Goal: Information Seeking & Learning: Learn about a topic

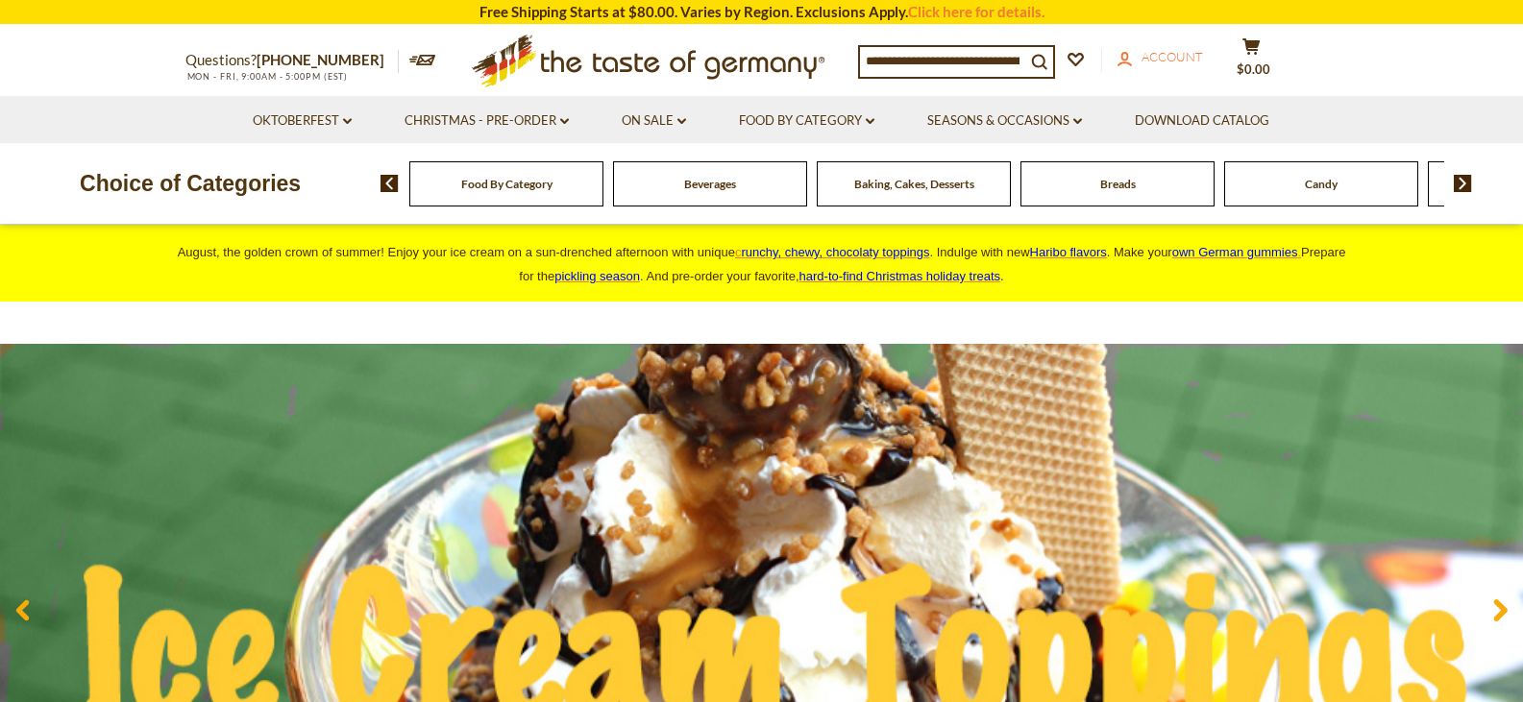
click at [1182, 67] on link "account Account" at bounding box center [1159, 57] width 85 height 21
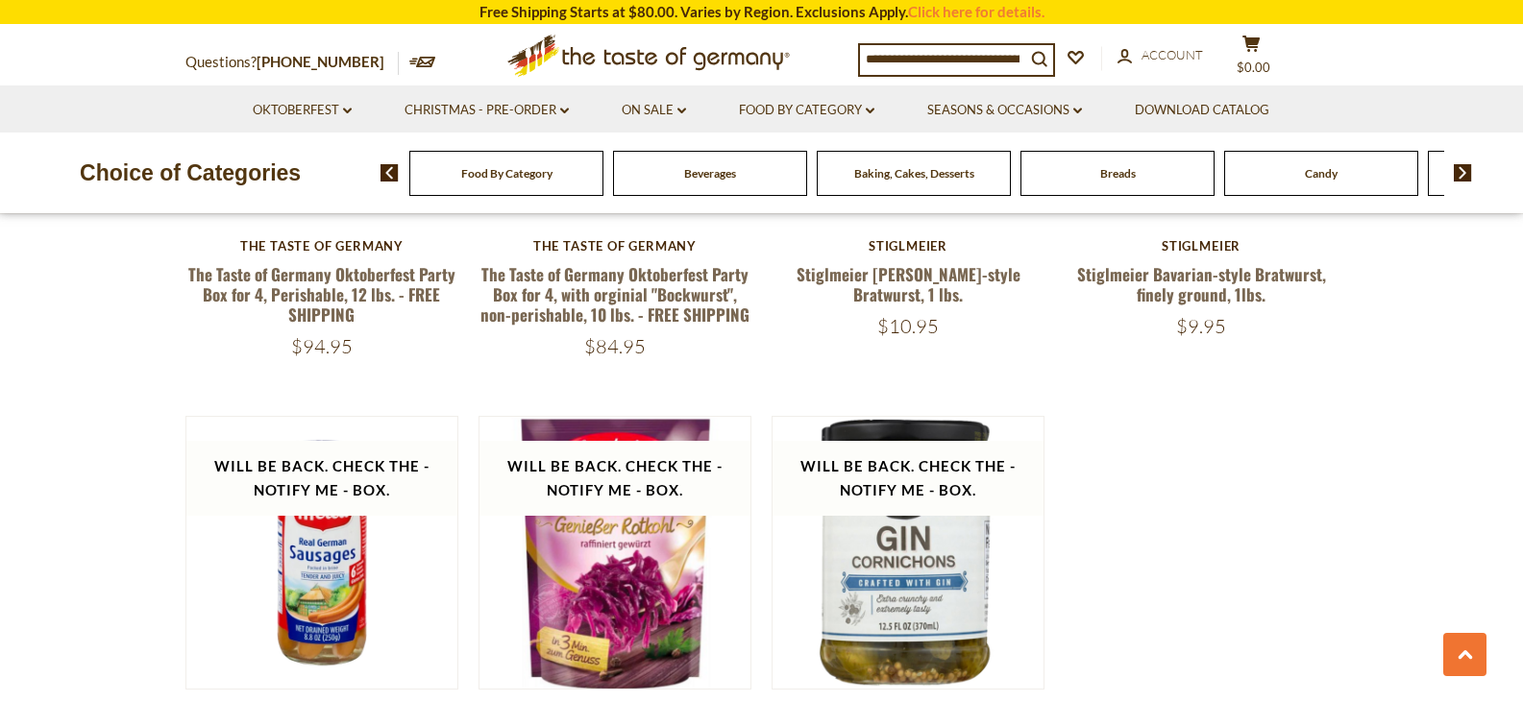
scroll to position [2786, 0]
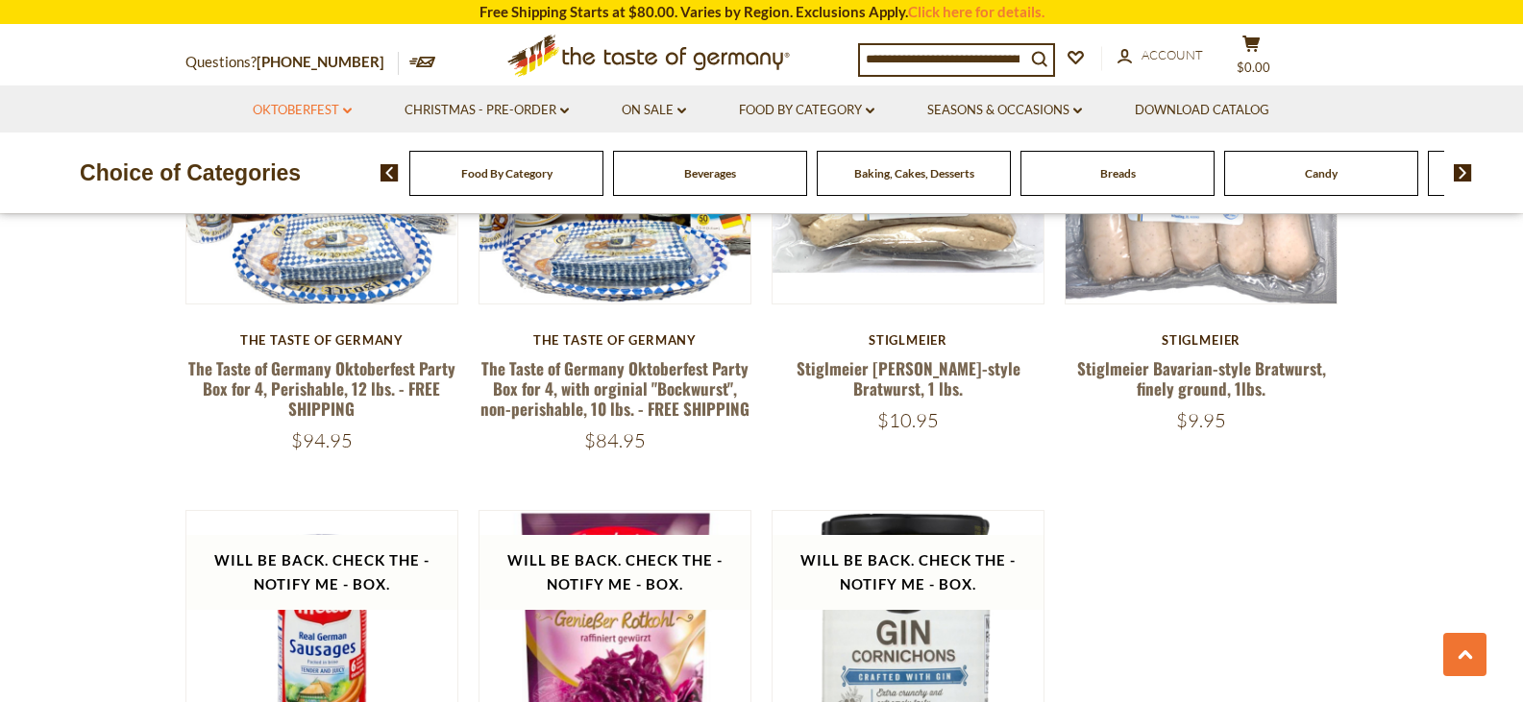
click at [336, 116] on link "Oktoberfest dropdown_arrow" at bounding box center [302, 110] width 99 height 21
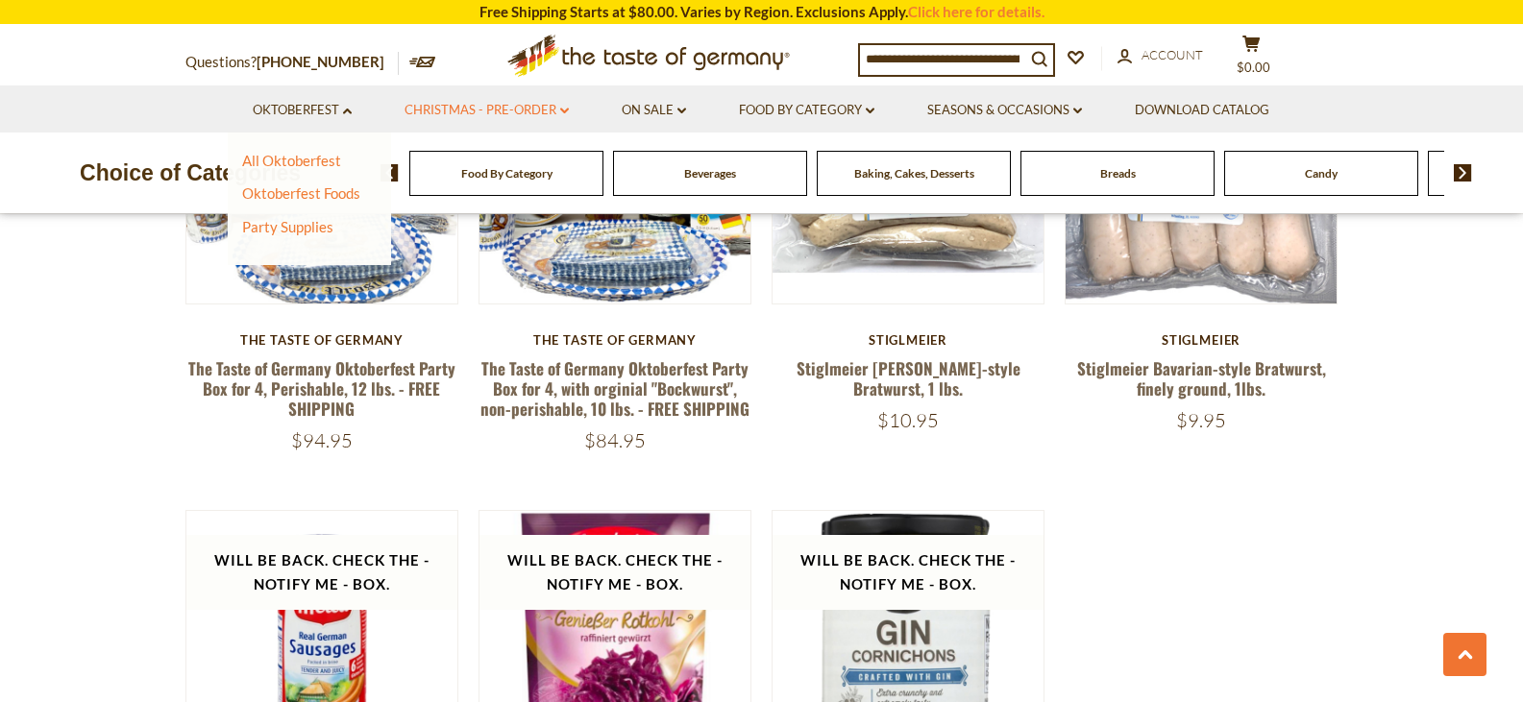
click at [568, 110] on icon "dropdown_arrow" at bounding box center [564, 111] width 9 height 7
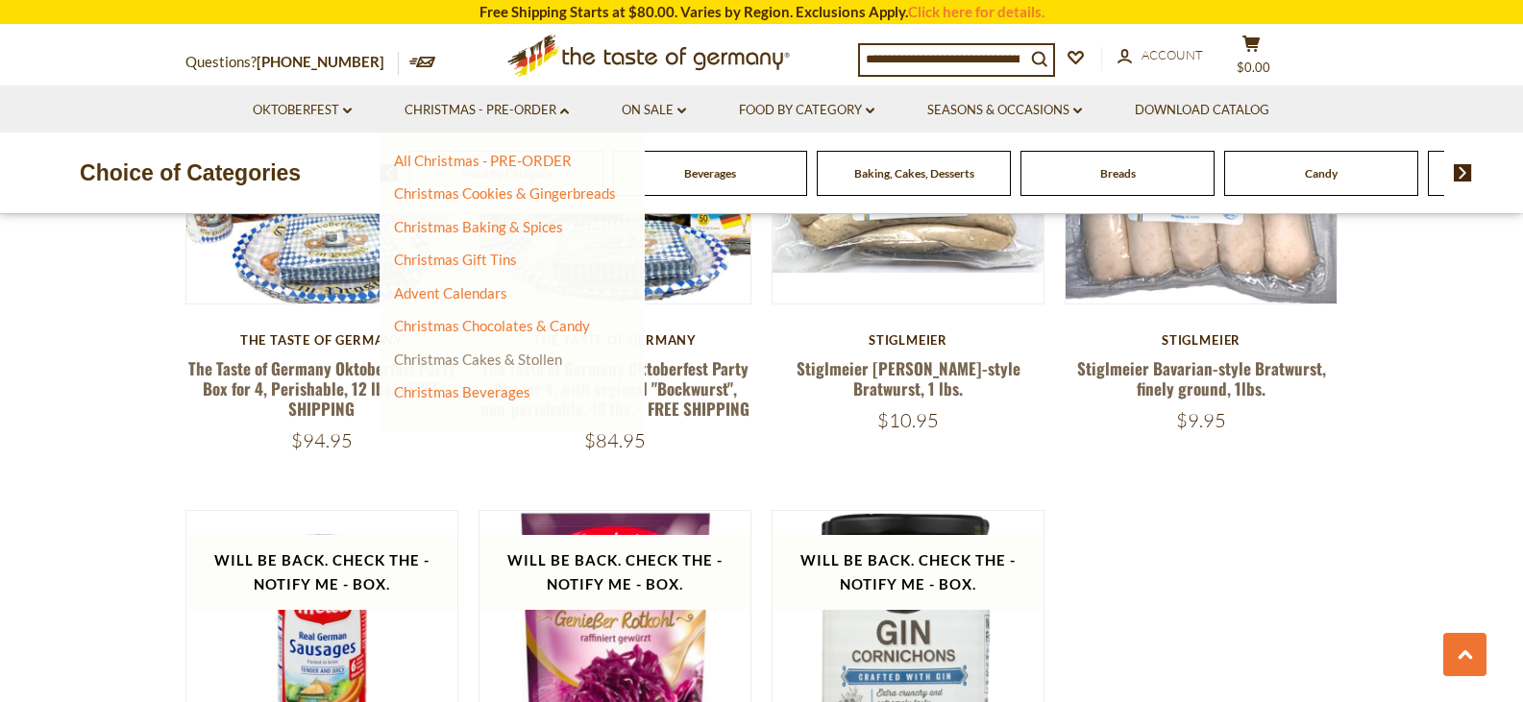
click at [479, 361] on link "Christmas Cakes & Stollen" at bounding box center [478, 359] width 168 height 17
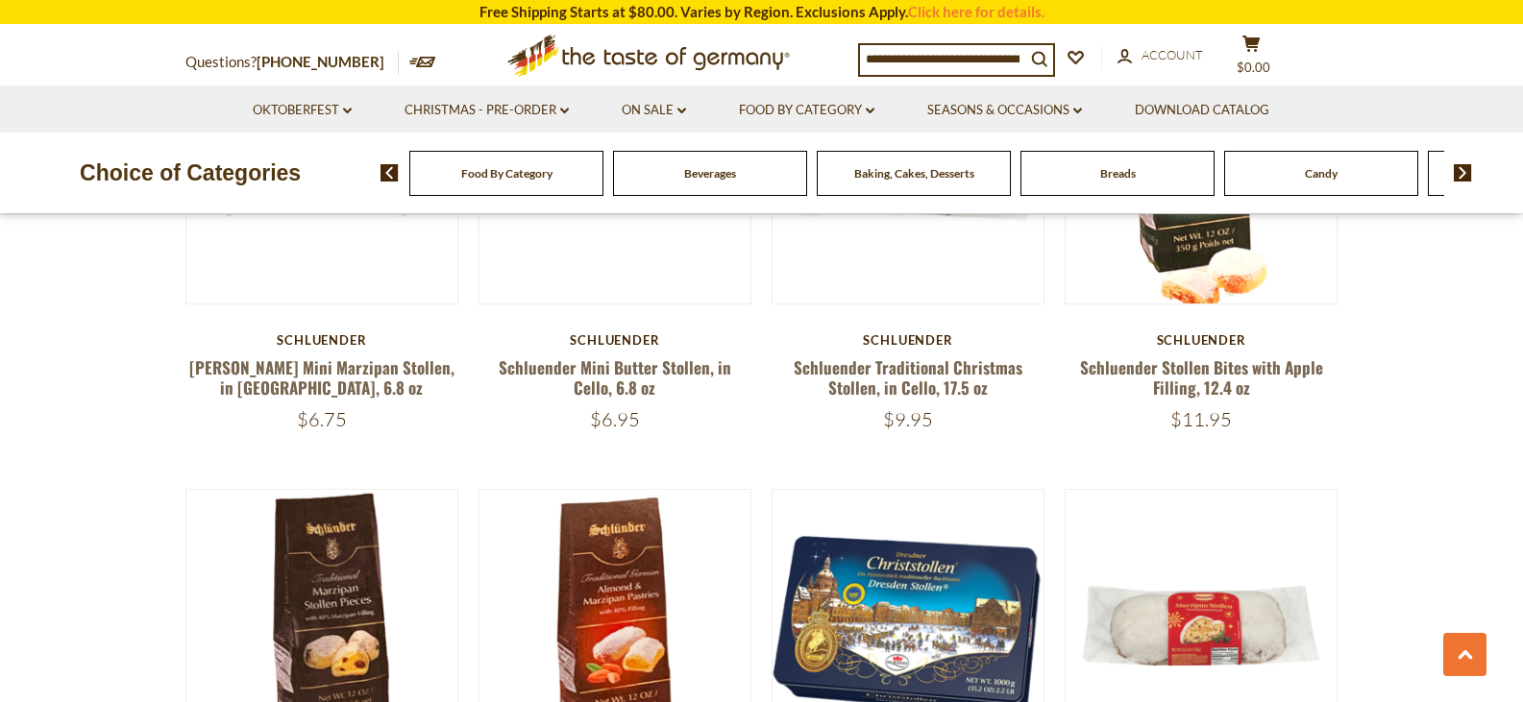
scroll to position [1725, 0]
click at [666, 118] on link "On Sale dropdown_arrow" at bounding box center [654, 110] width 64 height 21
click at [656, 167] on link "All On Sale" at bounding box center [645, 160] width 69 height 17
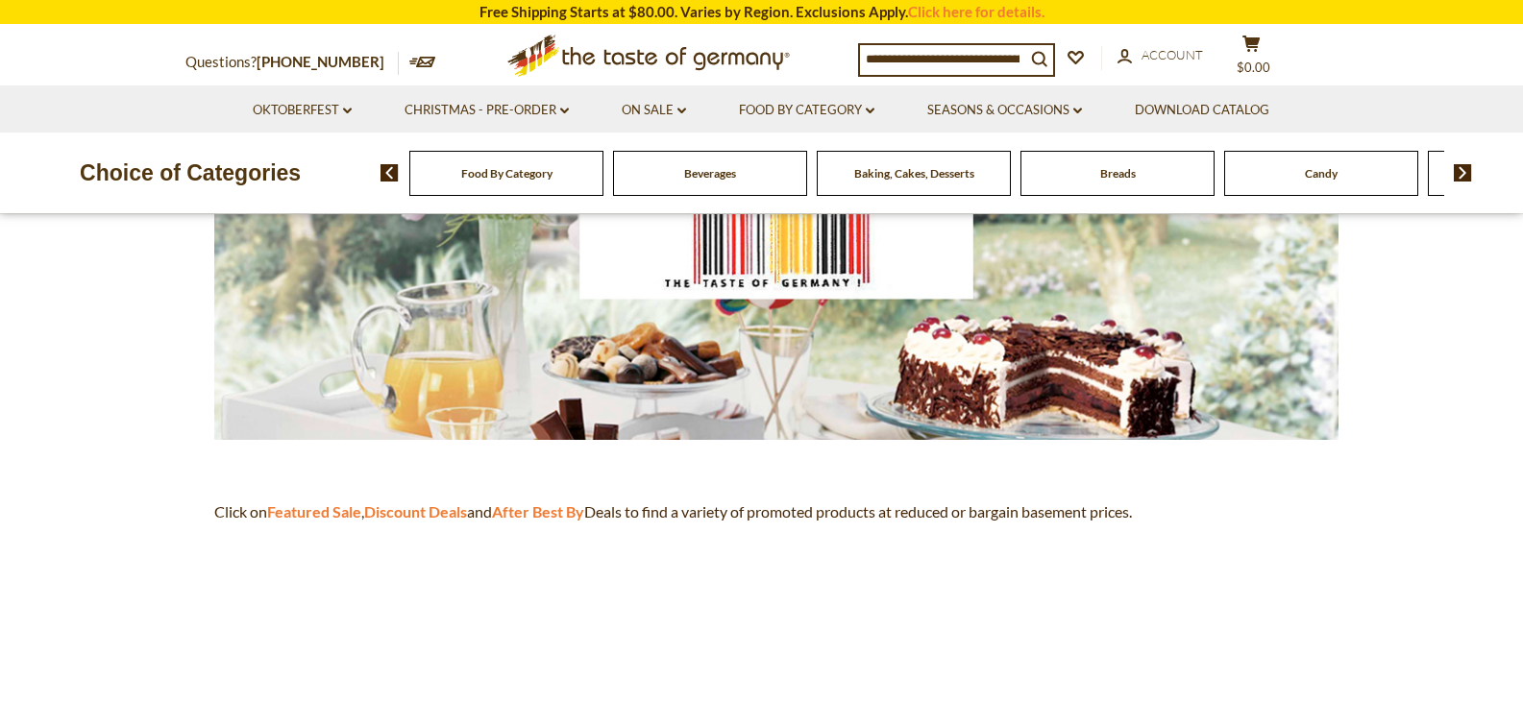
scroll to position [288, 0]
click at [993, 108] on link "Seasons & Occasions dropdown_arrow" at bounding box center [1004, 110] width 155 height 21
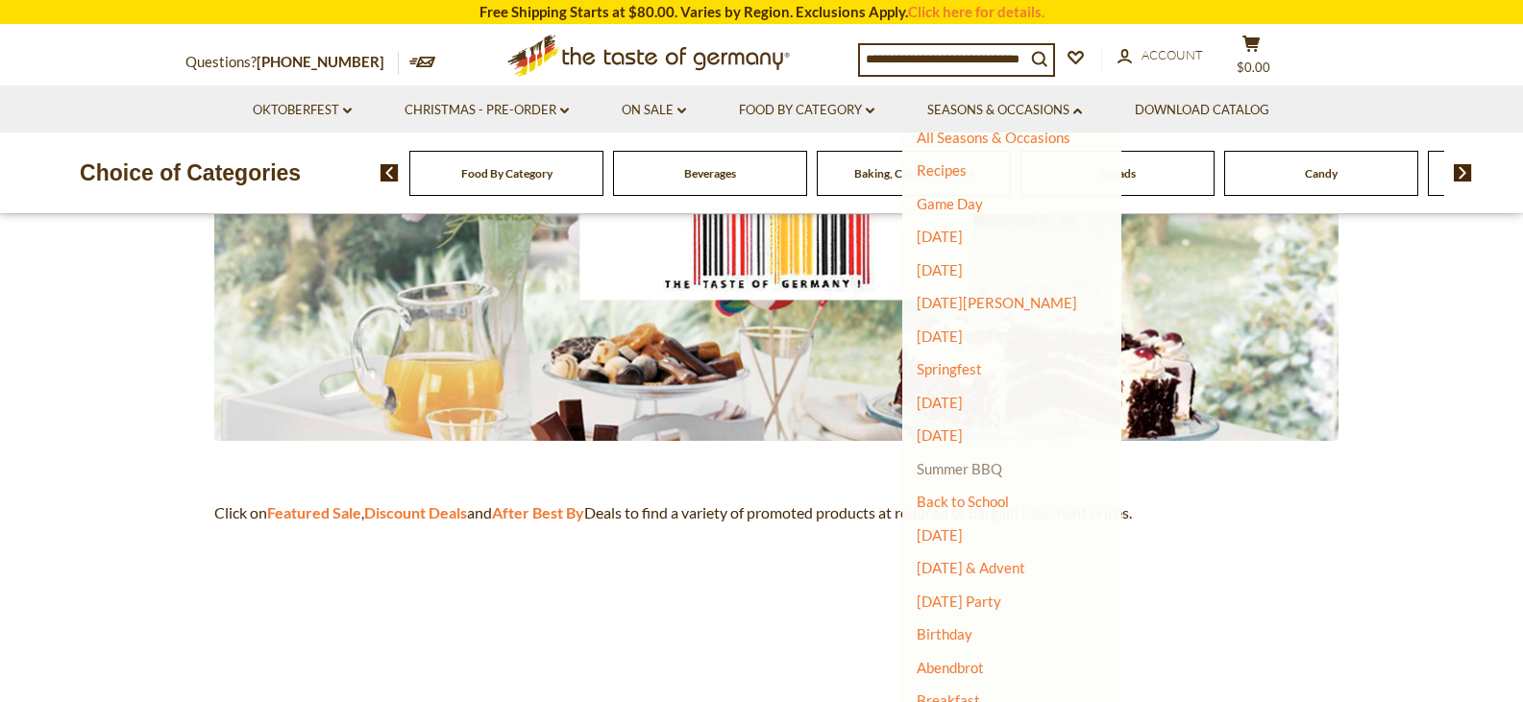
scroll to position [36, 0]
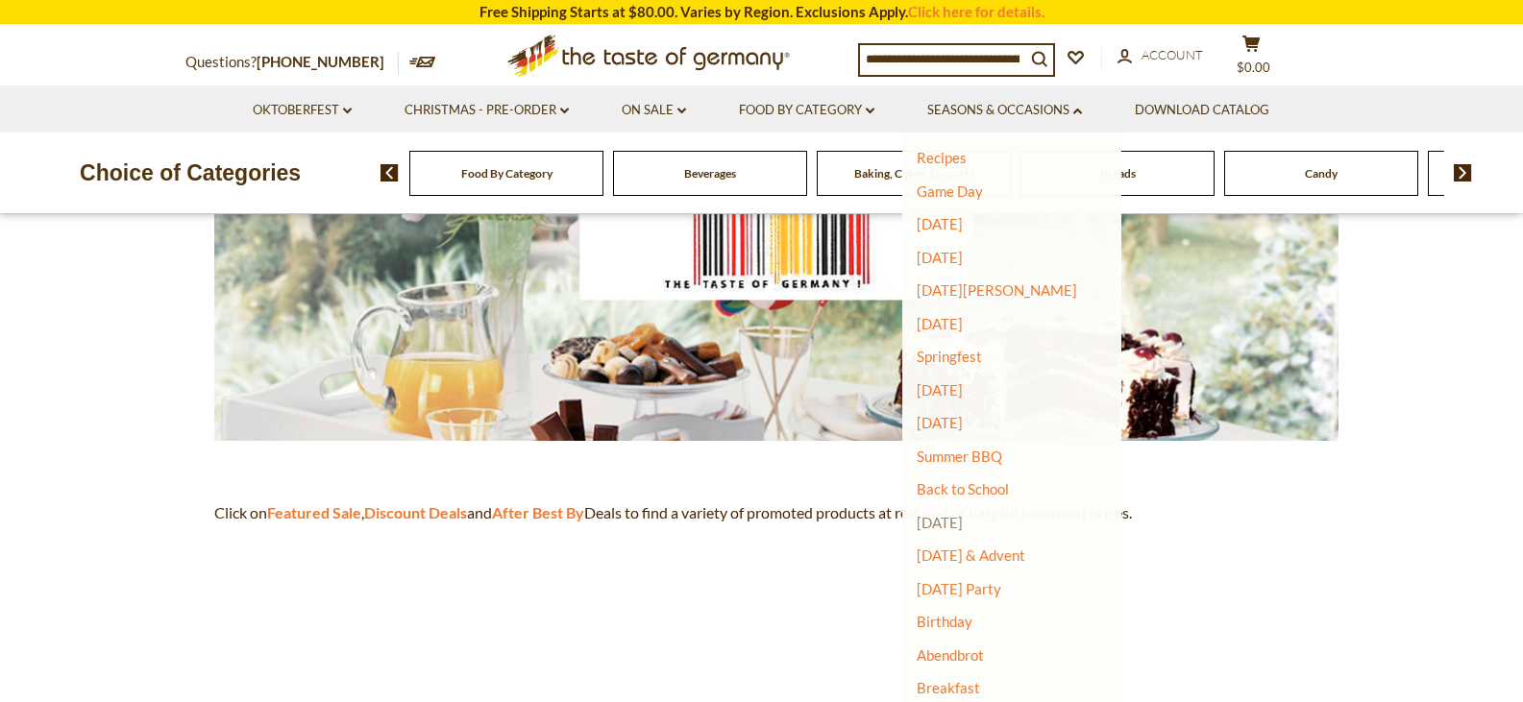
click at [961, 521] on link "[DATE]" at bounding box center [939, 522] width 46 height 17
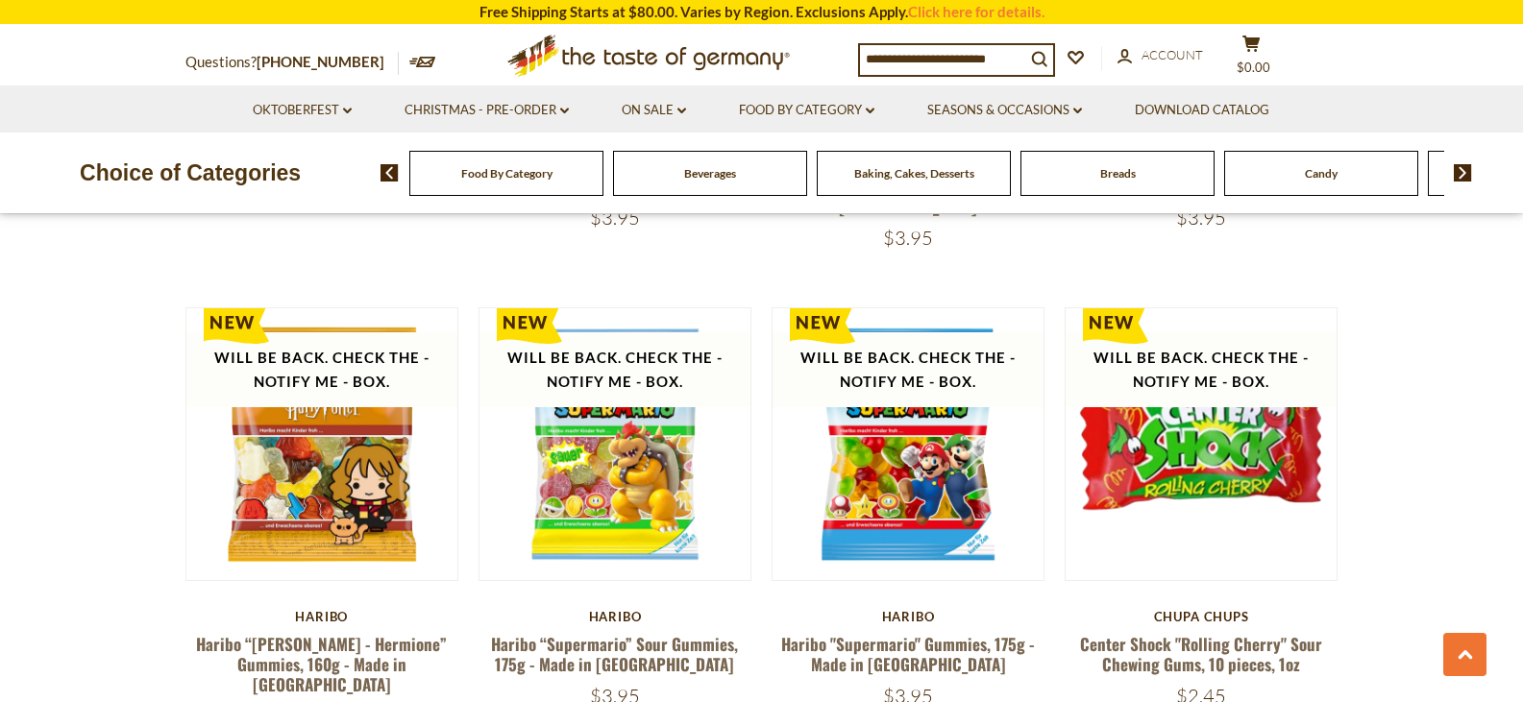
scroll to position [4511, 0]
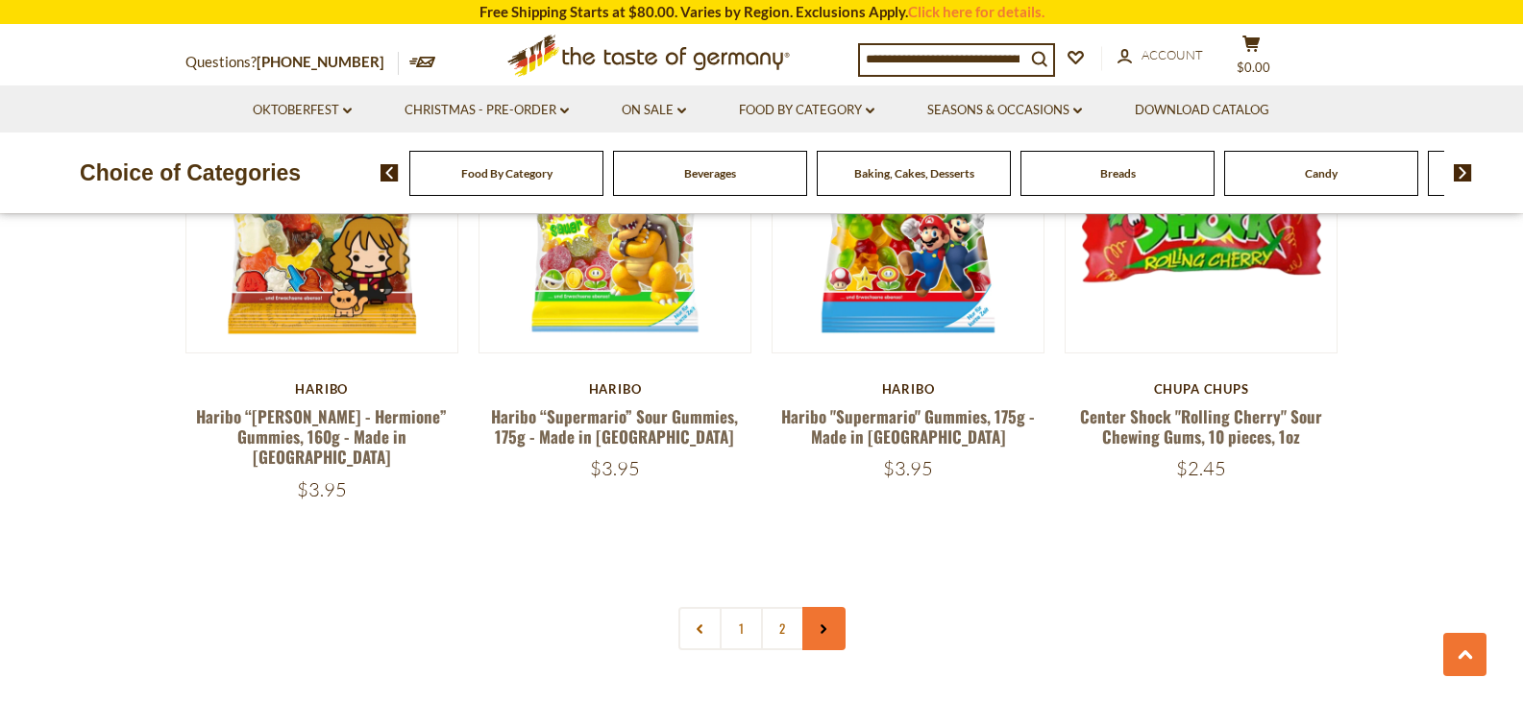
click at [833, 607] on link at bounding box center [823, 628] width 43 height 43
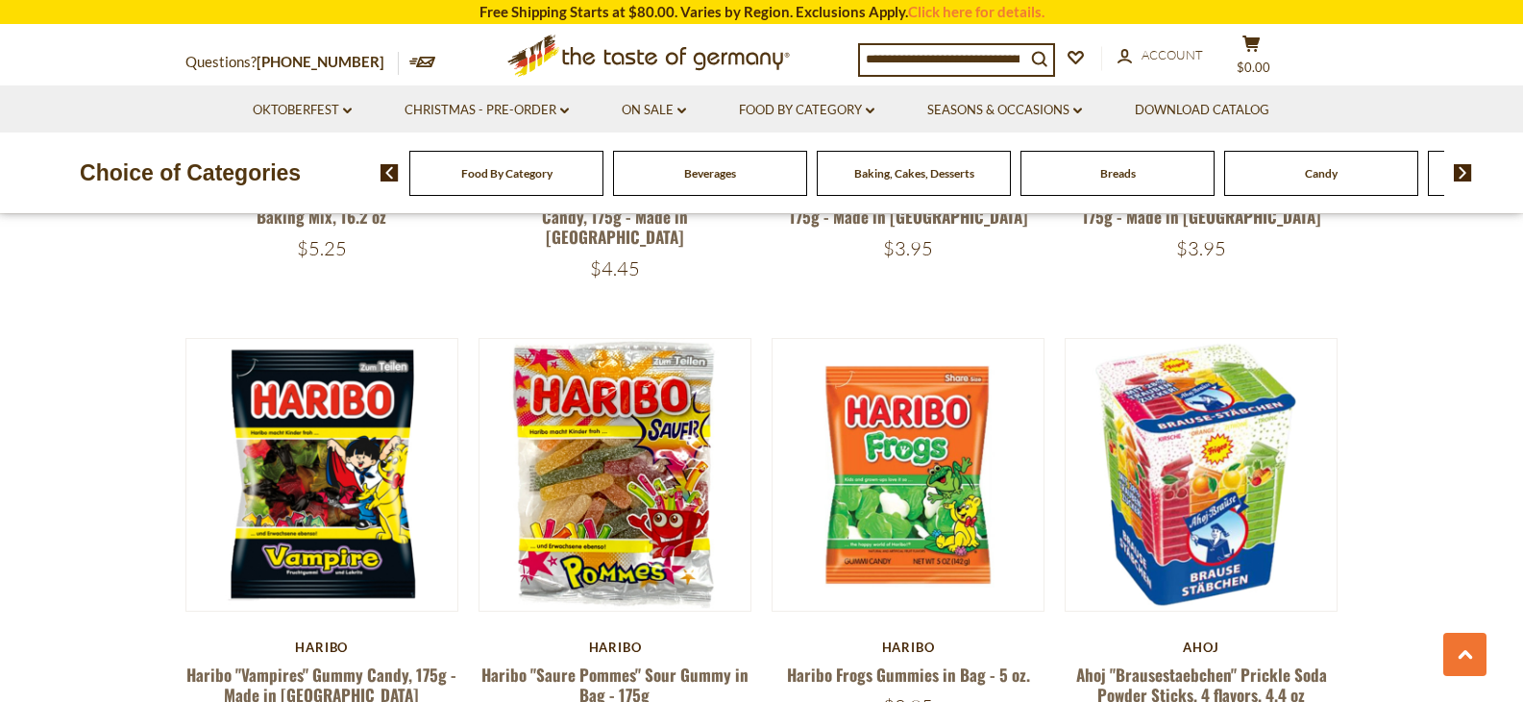
scroll to position [1441, 0]
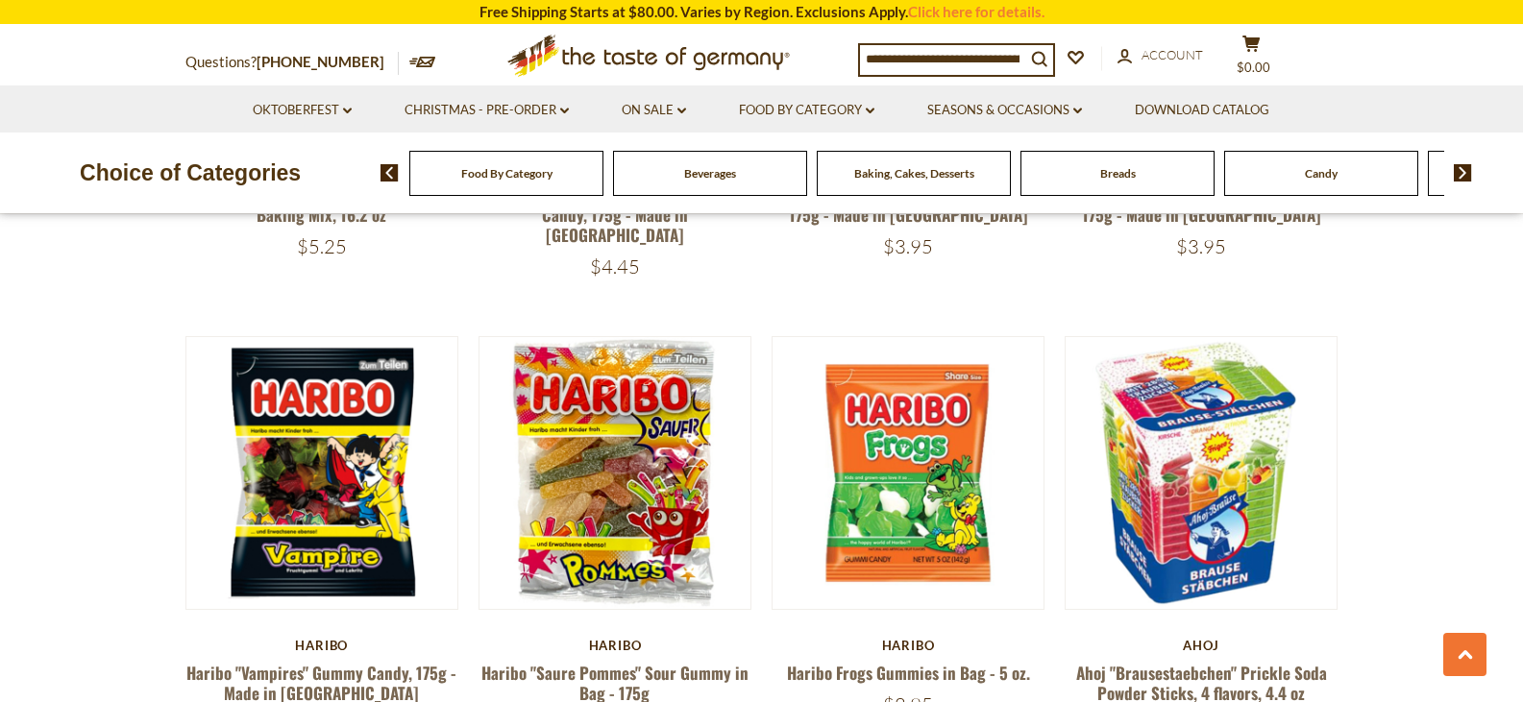
click at [944, 49] on input at bounding box center [942, 58] width 165 height 27
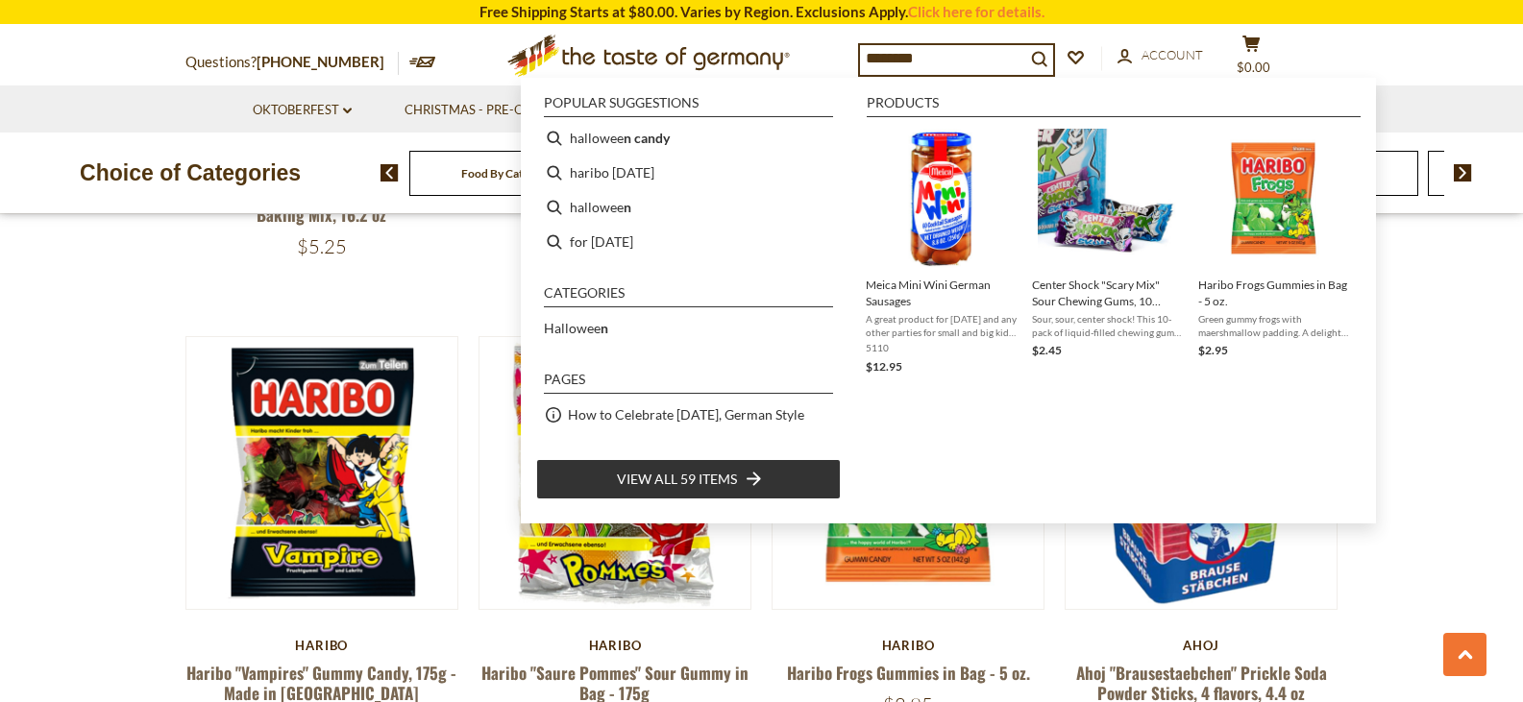
type input "*********"
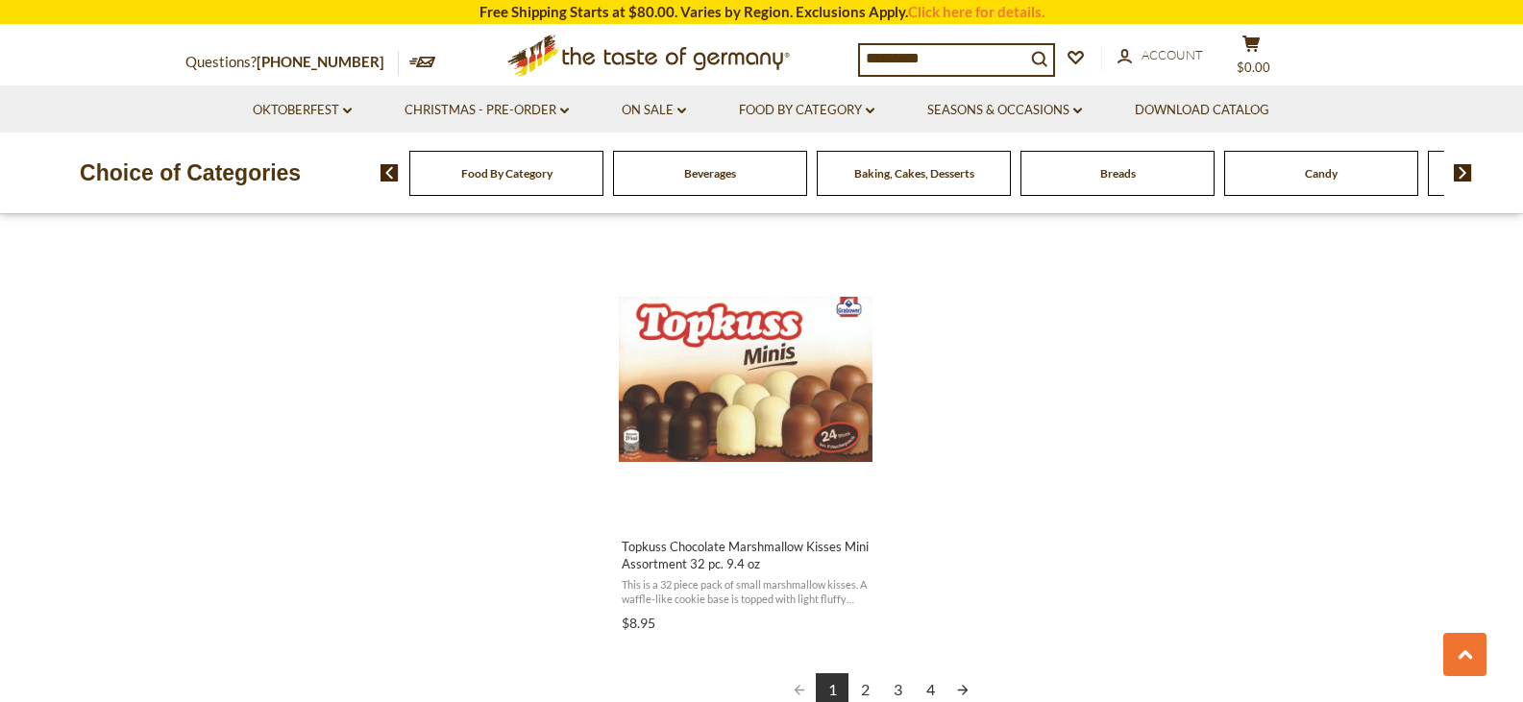
scroll to position [2978, 0]
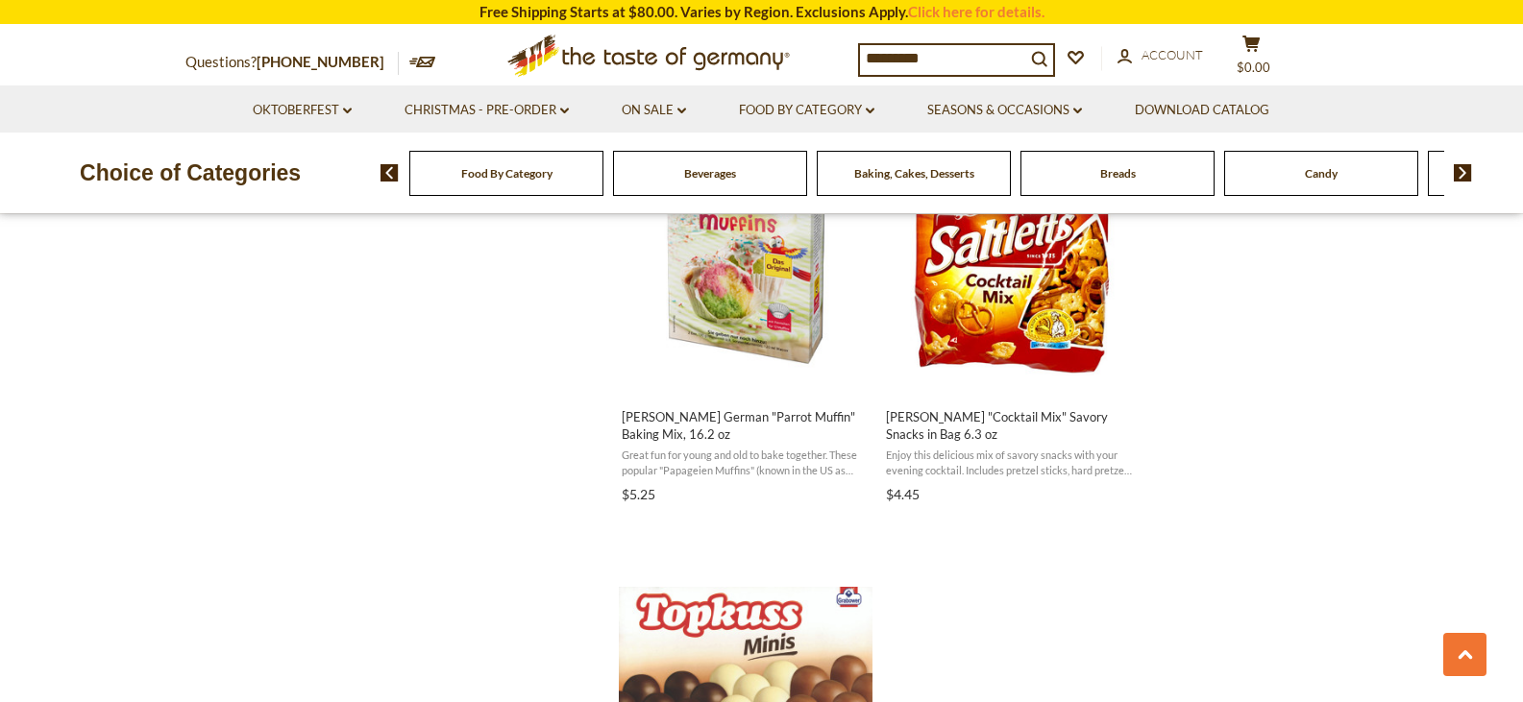
drag, startPoint x: 955, startPoint y: 63, endPoint x: 790, endPoint y: 62, distance: 165.2
click at [790, 62] on div "Questions? 800-881-6419 MON - FRI, 9:00AM - 5:00PM (EST) .st0{fill:#EDD300;} .s…" at bounding box center [762, 56] width 1182 height 60
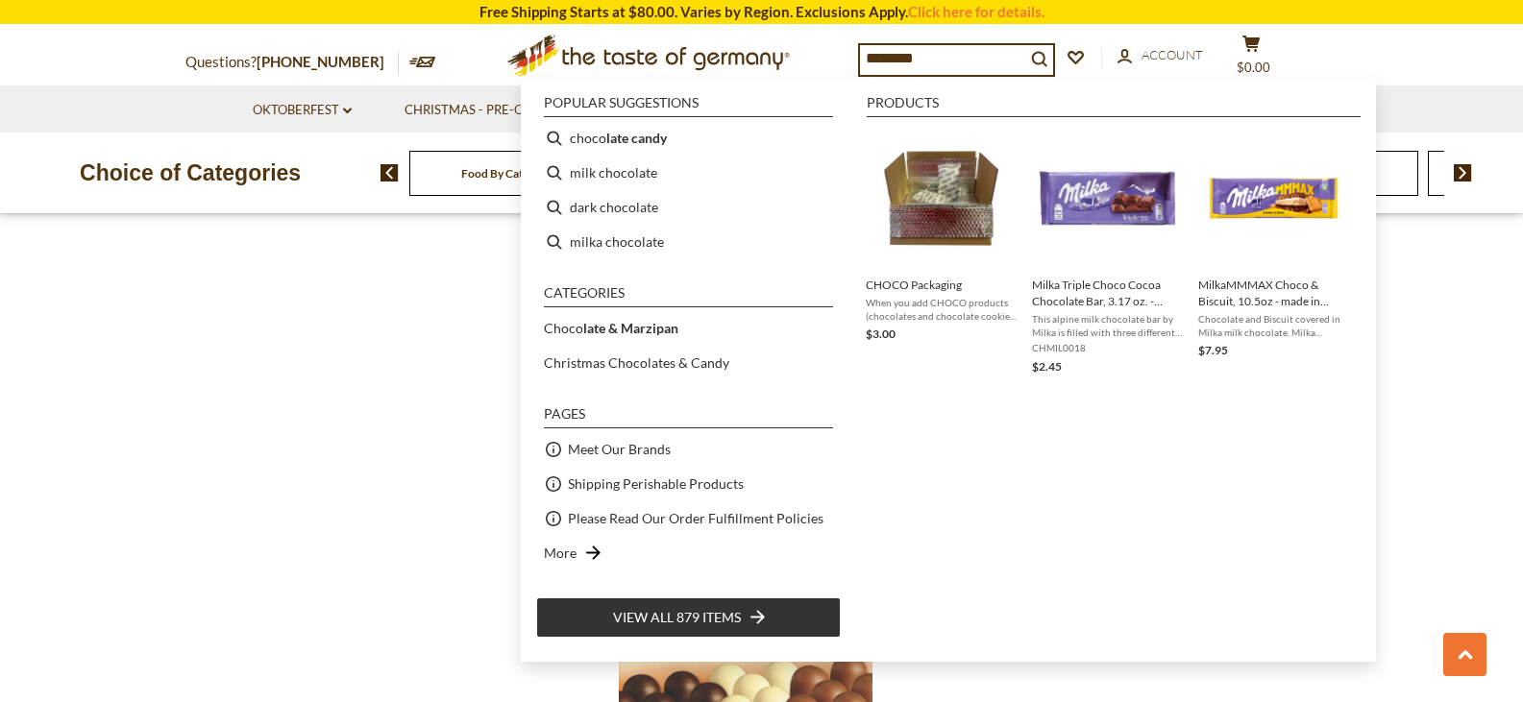
type input "*********"
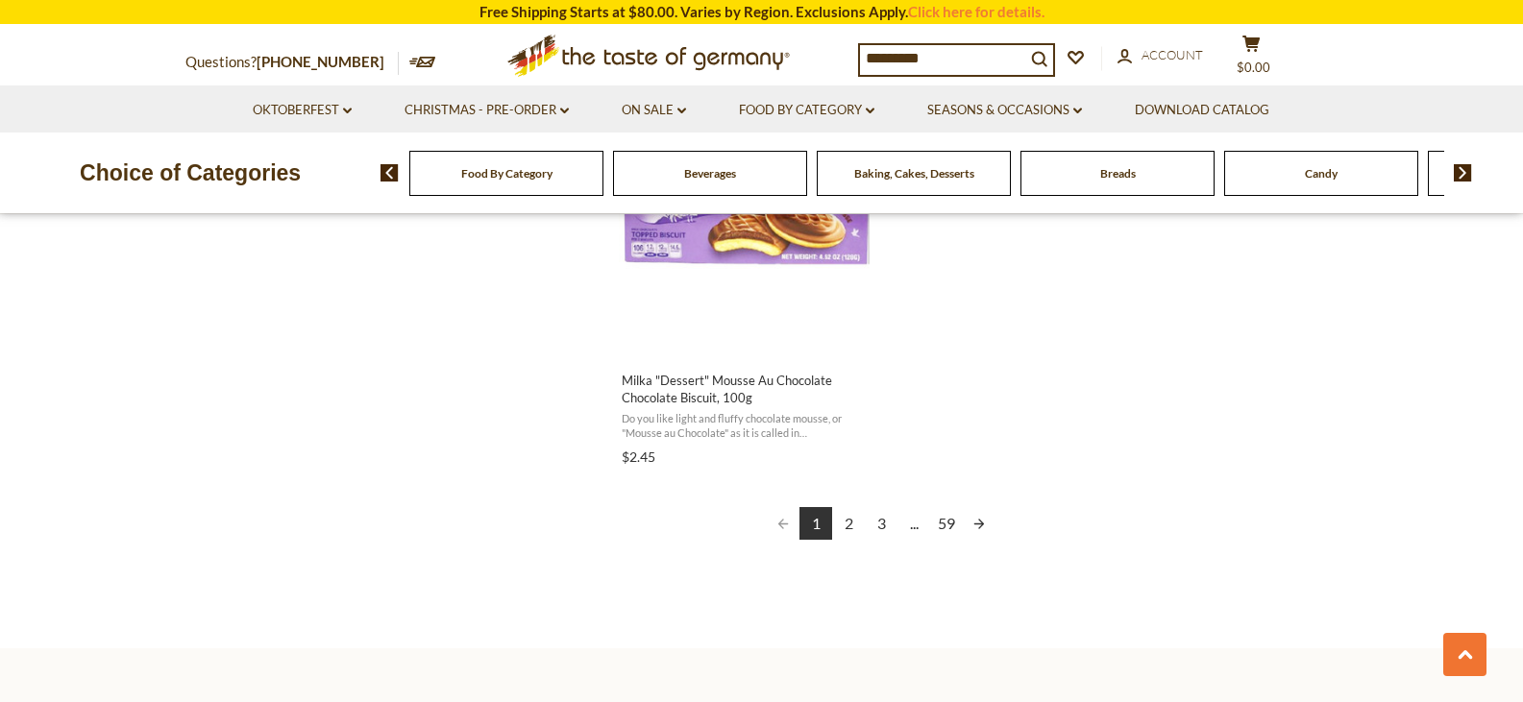
scroll to position [3458, 0]
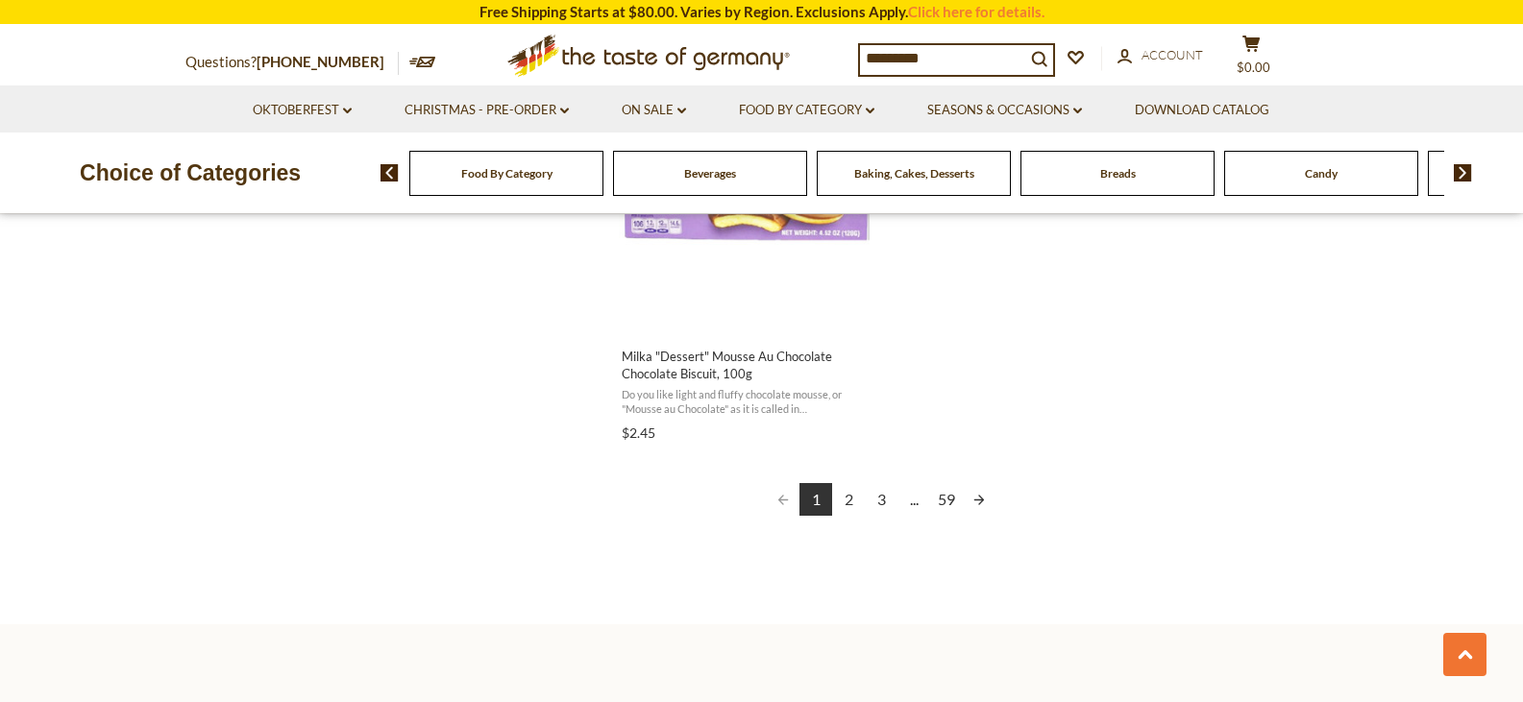
click at [940, 498] on link "59" at bounding box center [946, 499] width 33 height 33
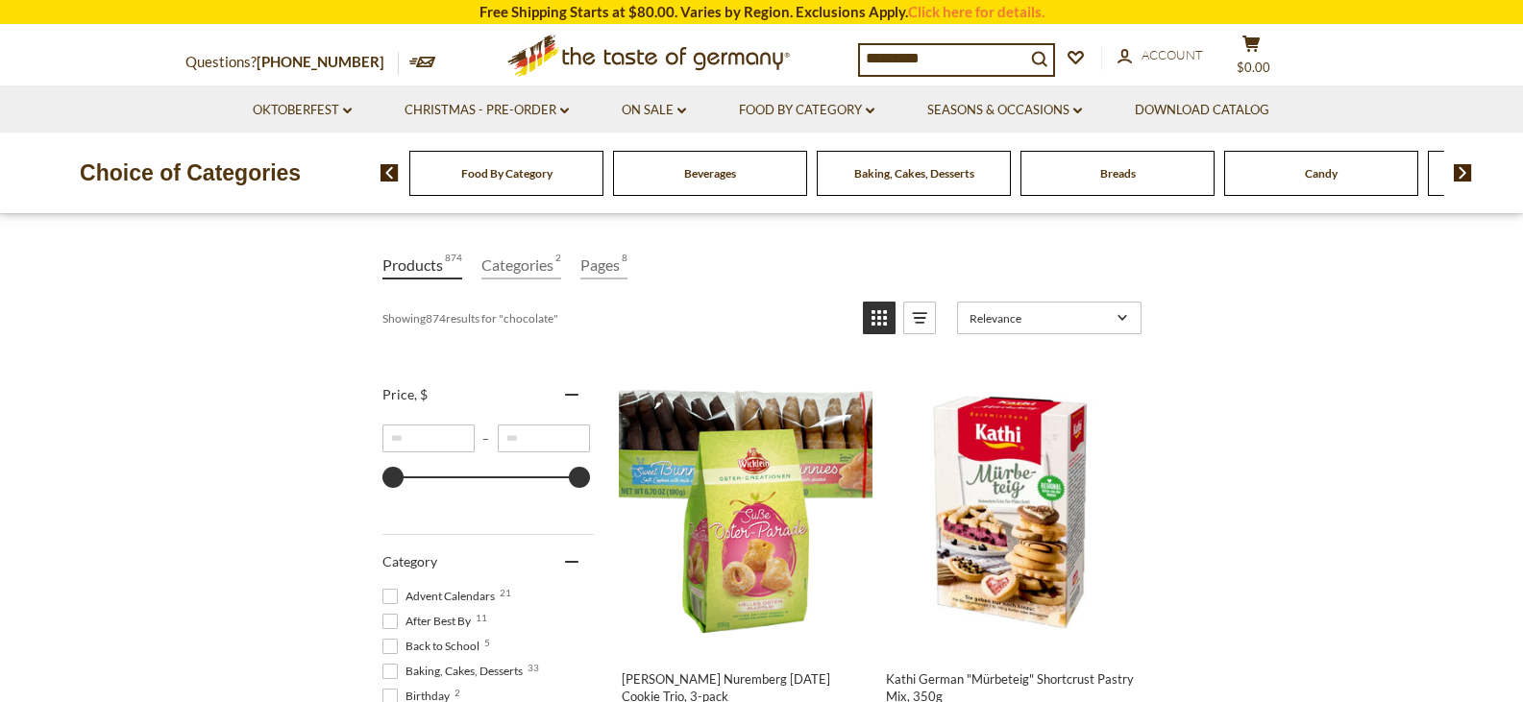
scroll to position [288, 0]
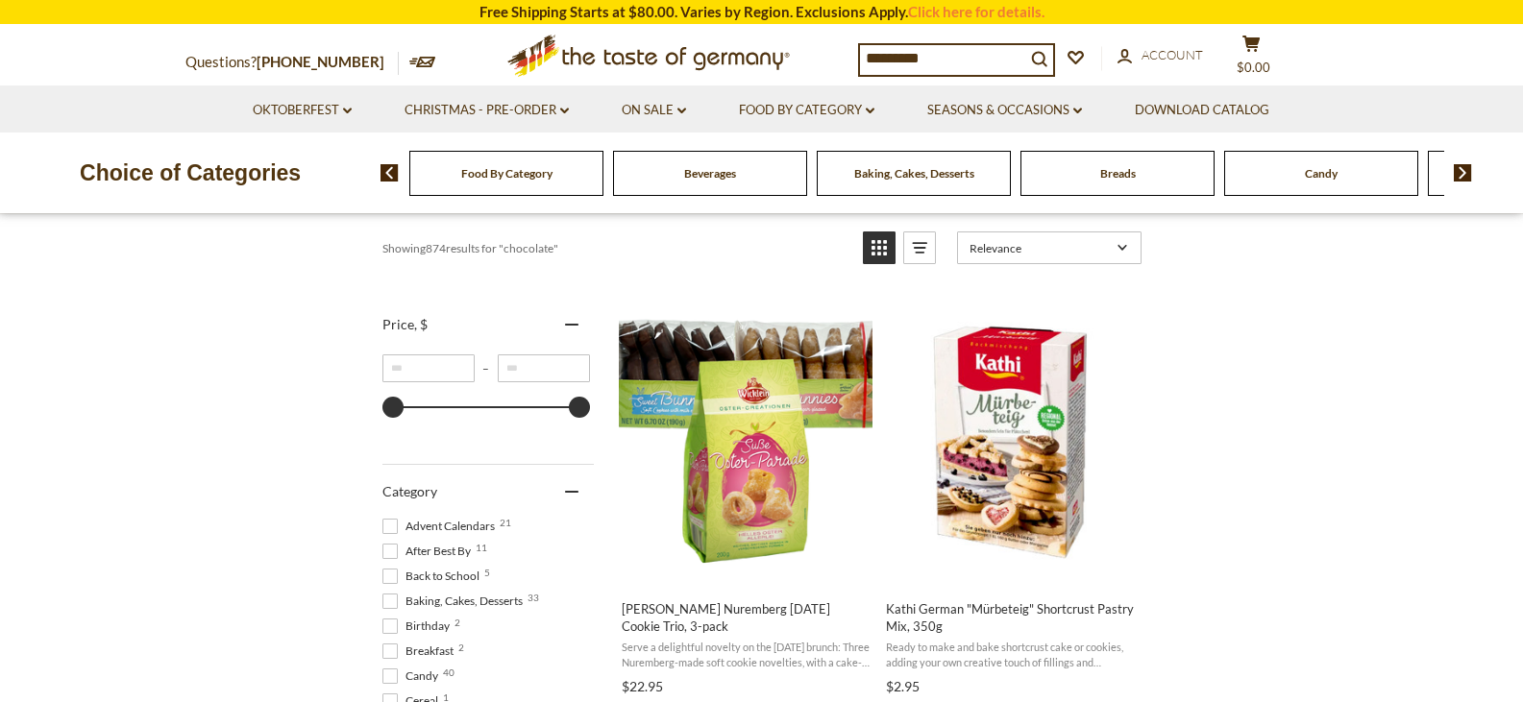
drag, startPoint x: 942, startPoint y: 55, endPoint x: 793, endPoint y: 58, distance: 149.9
click at [793, 58] on div "Questions? 800-881-6419 MON - FRI, 9:00AM - 5:00PM (EST) .st0{fill:#EDD300;} .s…" at bounding box center [762, 56] width 1182 height 60
type input "*******"
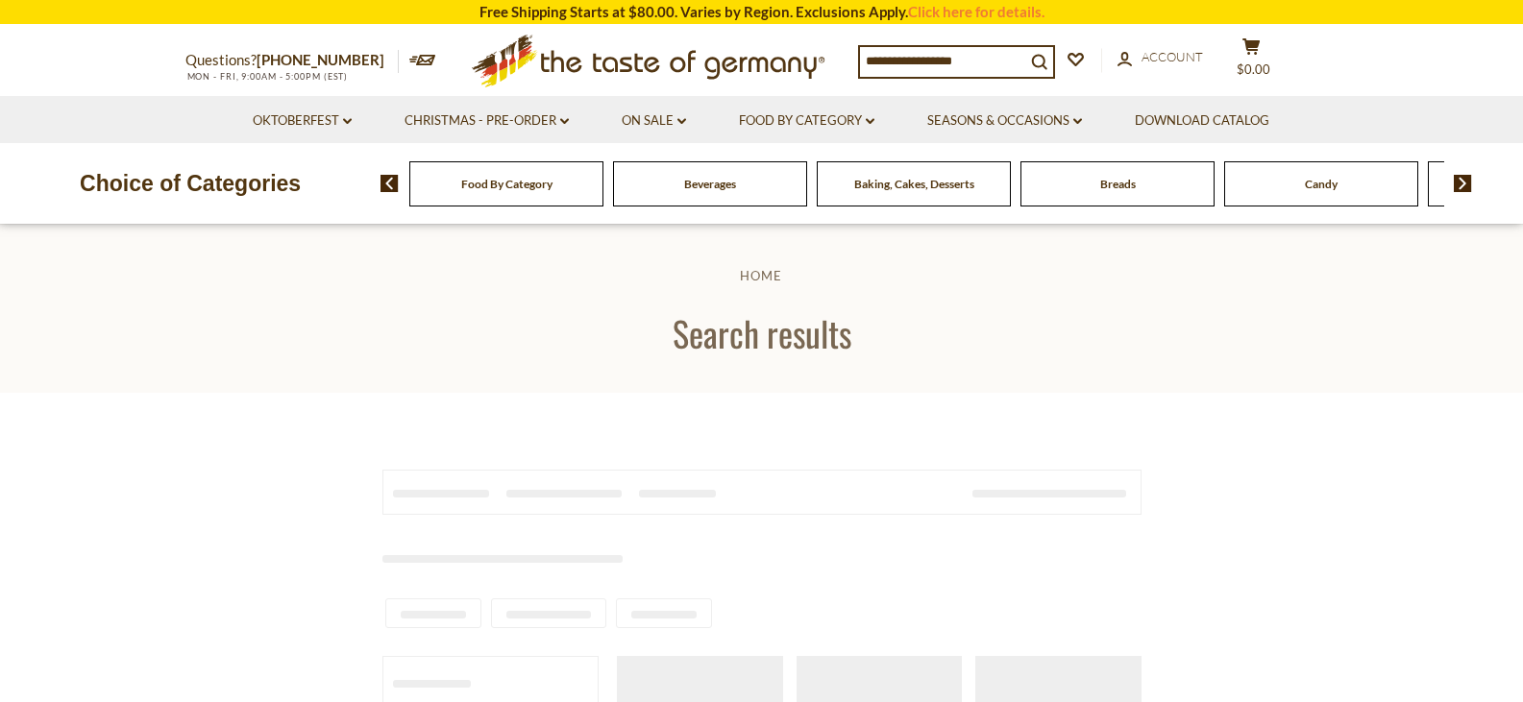
type input "*******"
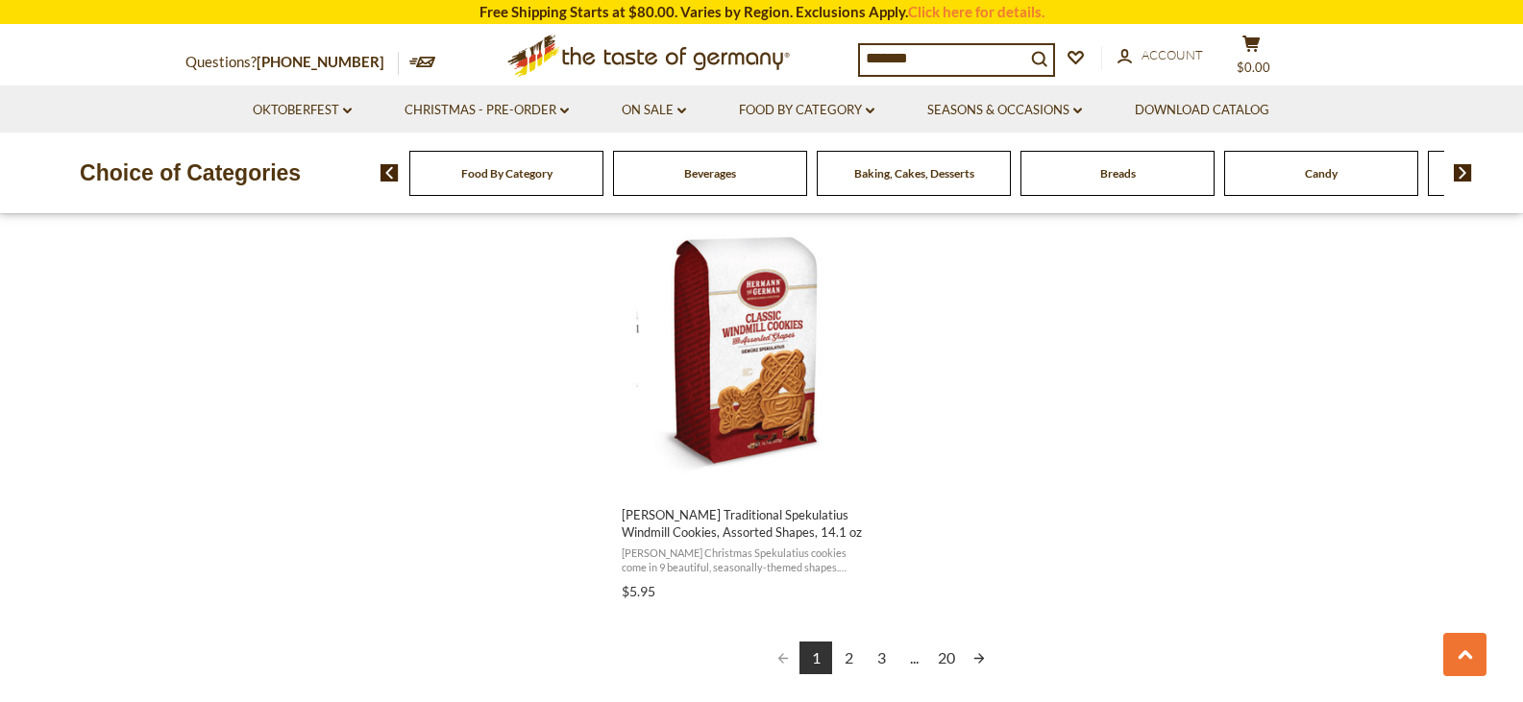
scroll to position [3458, 0]
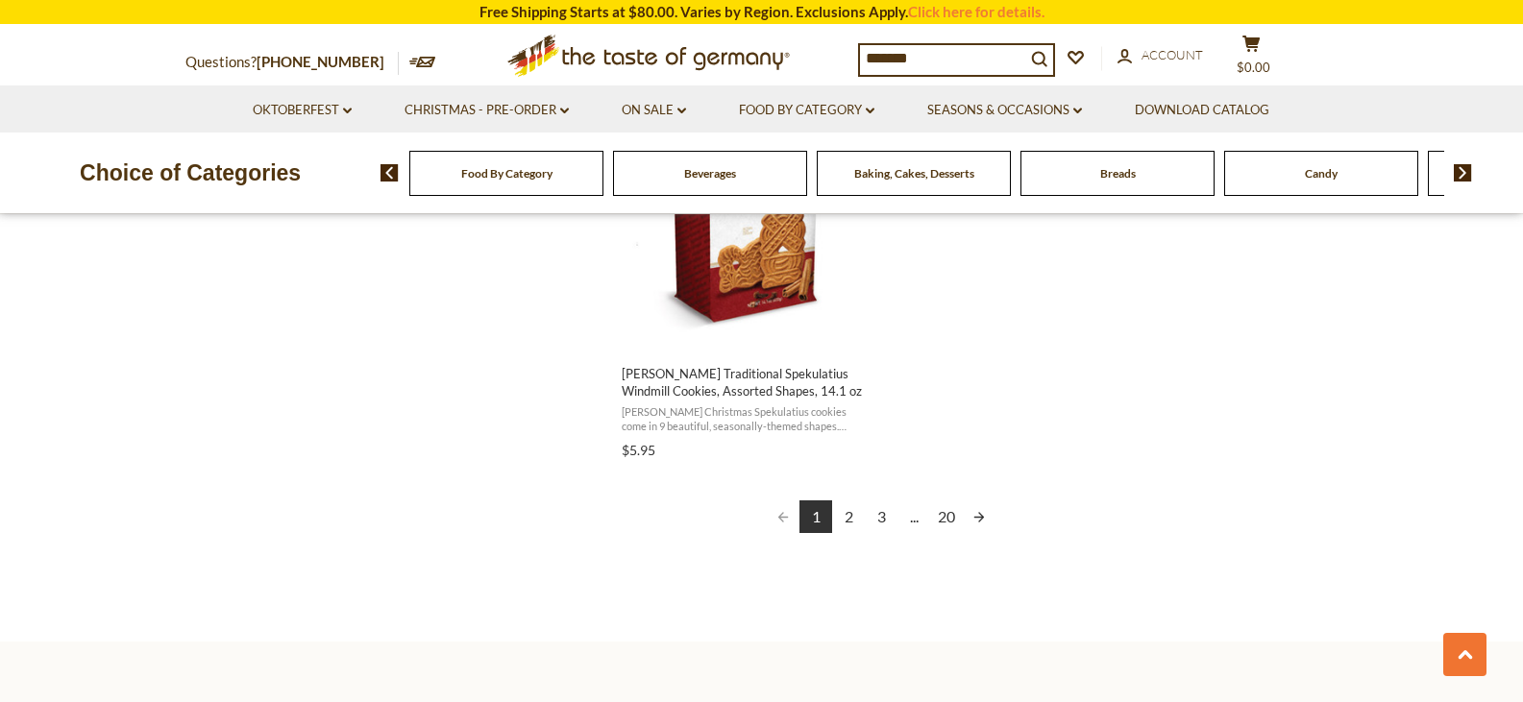
click at [984, 519] on link "Next page" at bounding box center [979, 516] width 33 height 33
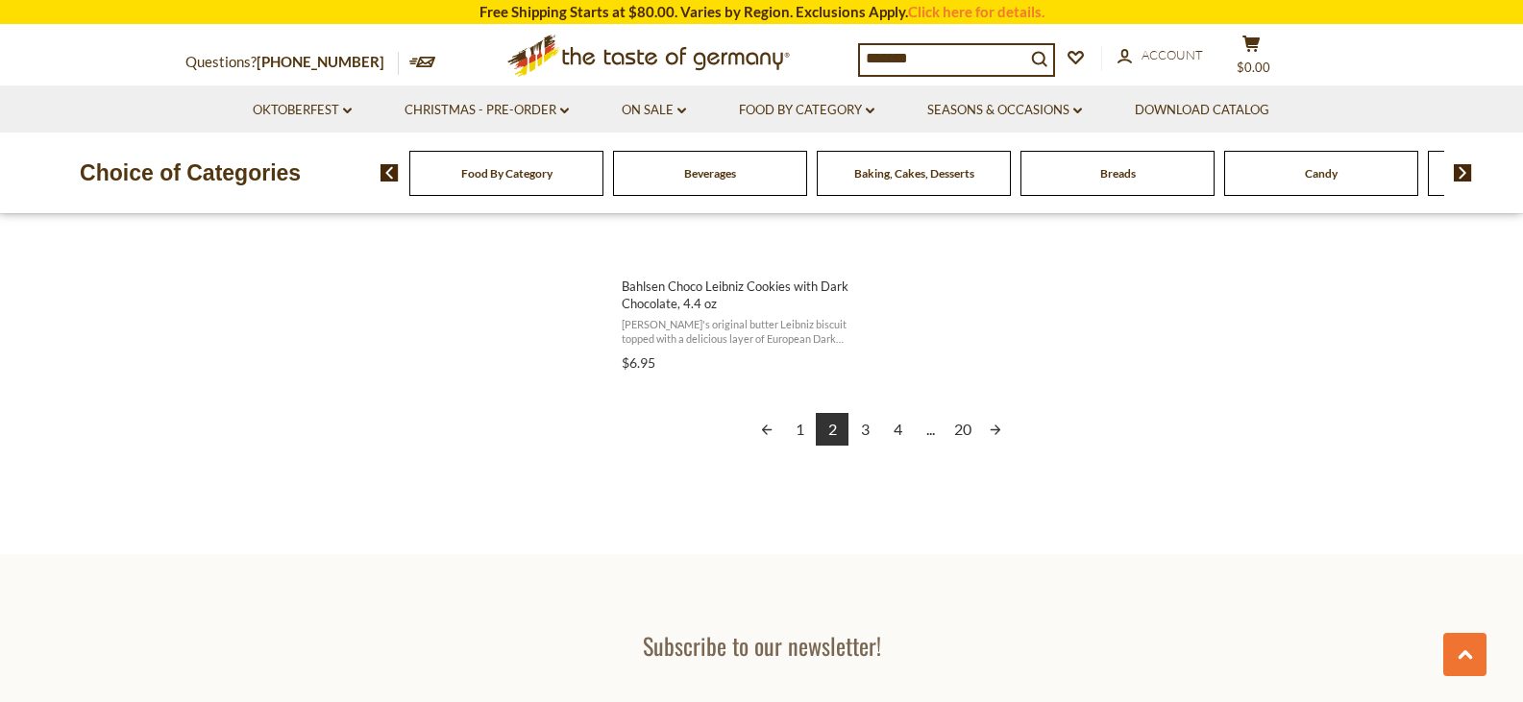
scroll to position [3554, 0]
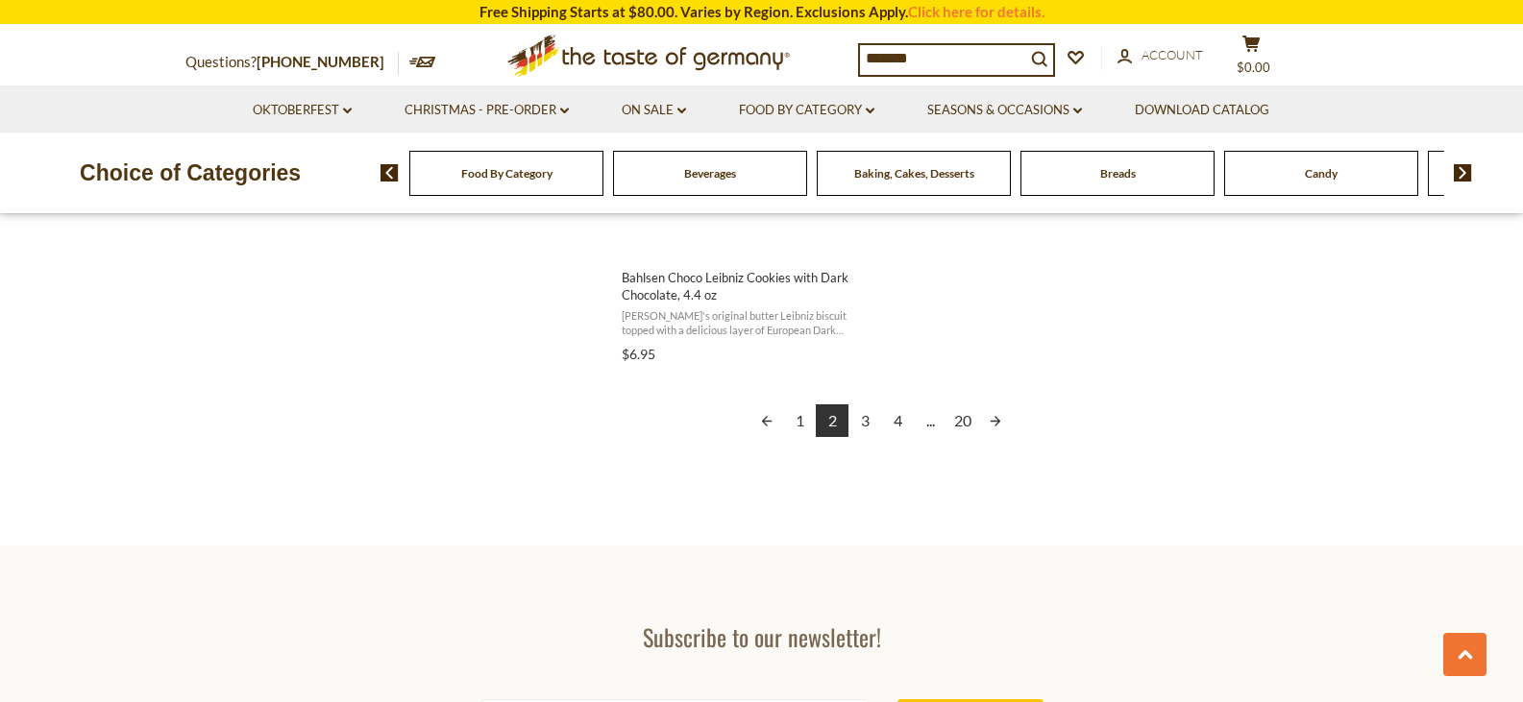
click at [997, 419] on link "Next page" at bounding box center [995, 420] width 33 height 33
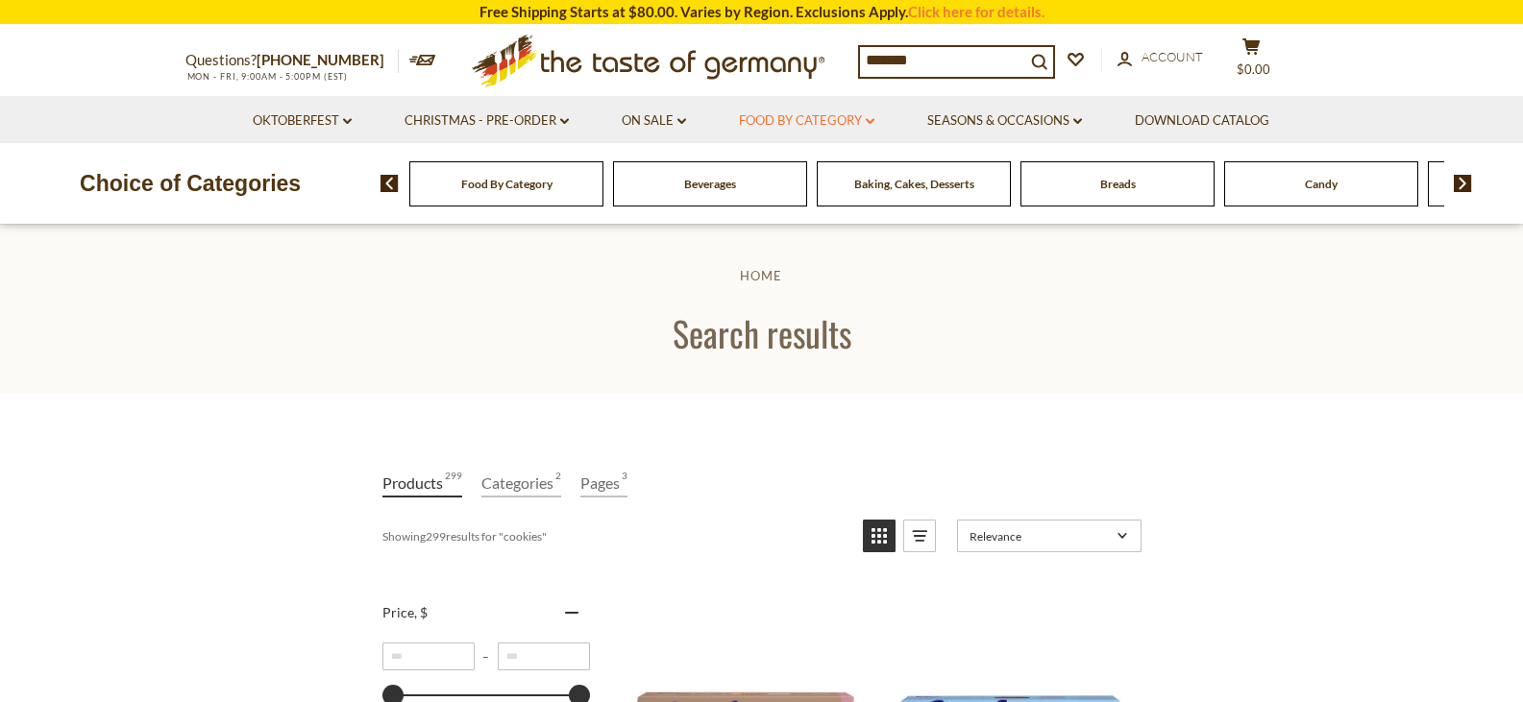
click at [814, 126] on link "Food By Category dropdown_arrow" at bounding box center [806, 120] width 135 height 21
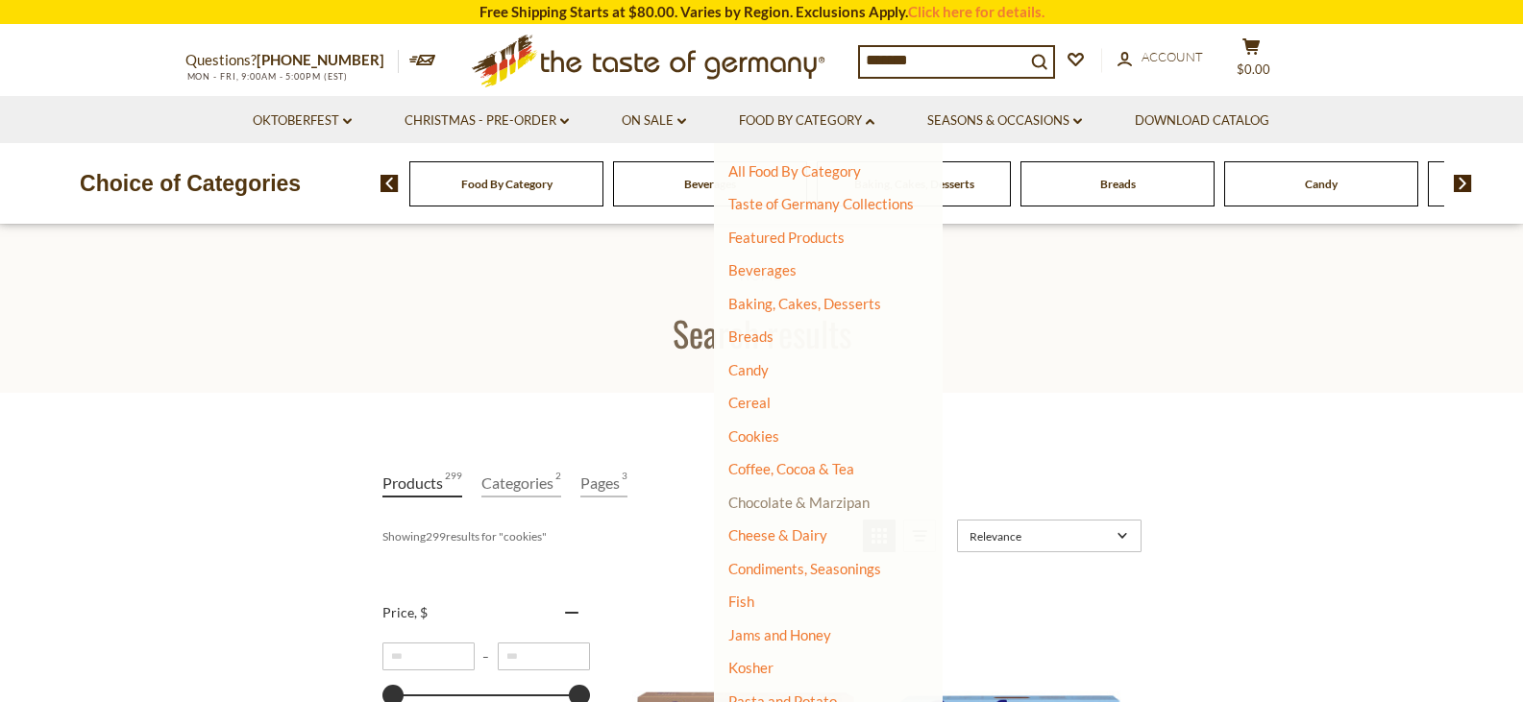
click at [772, 499] on link "Chocolate & Marzipan" at bounding box center [798, 502] width 141 height 17
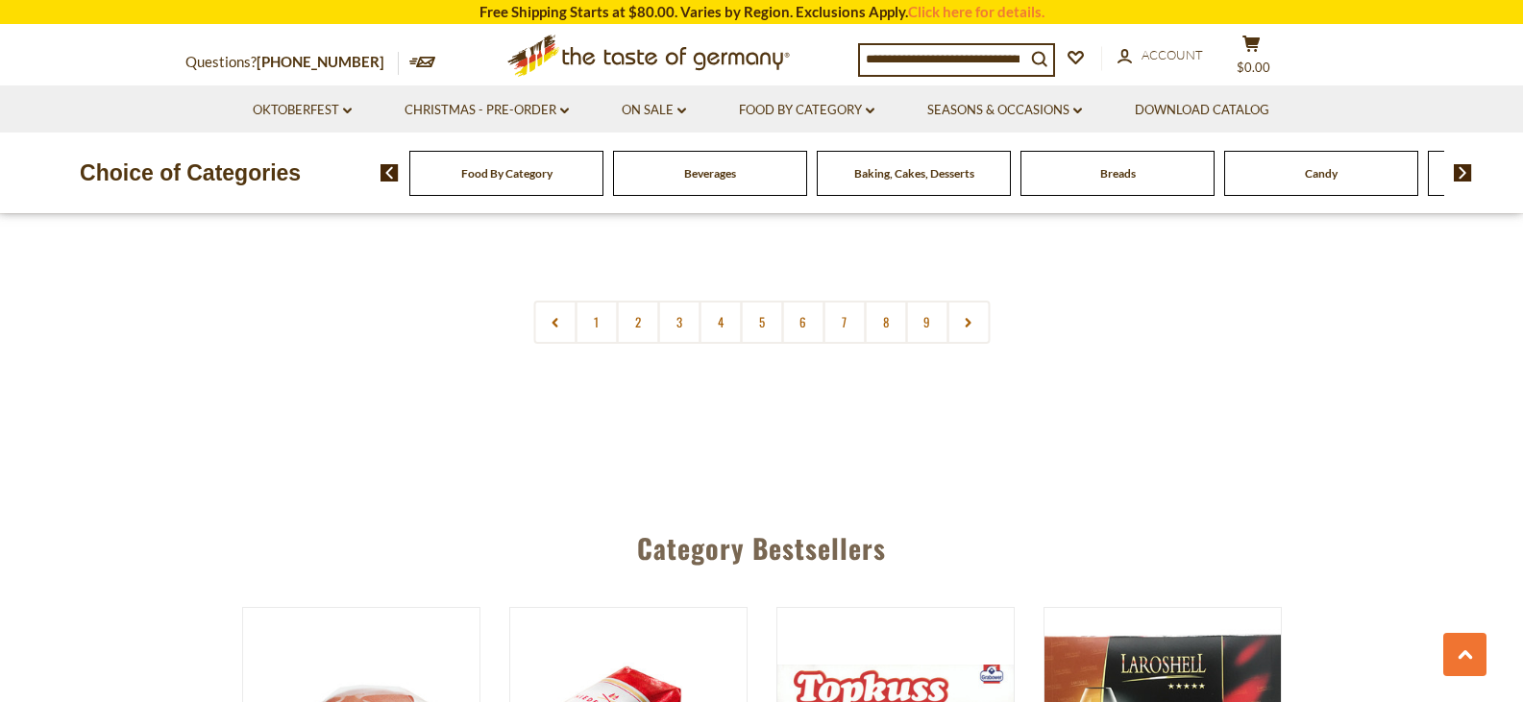
scroll to position [4800, 0]
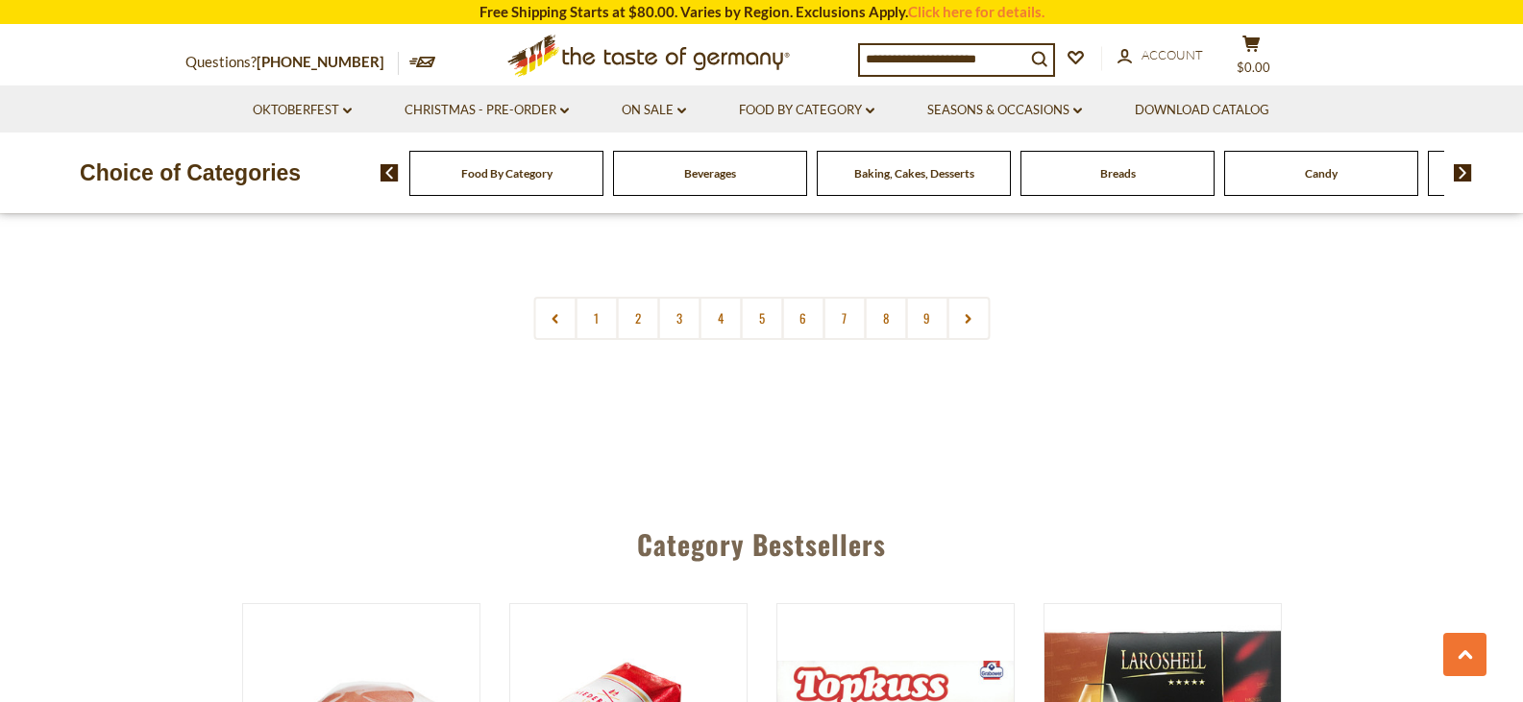
drag, startPoint x: 864, startPoint y: 59, endPoint x: 1271, endPoint y: 36, distance: 408.0
click at [1271, 36] on div "Questions? [PHONE_NUMBER] MON - FRI, 9:00AM - 5:00PM (EST) .st0{fill:#EDD300;} …" at bounding box center [762, 56] width 1182 height 60
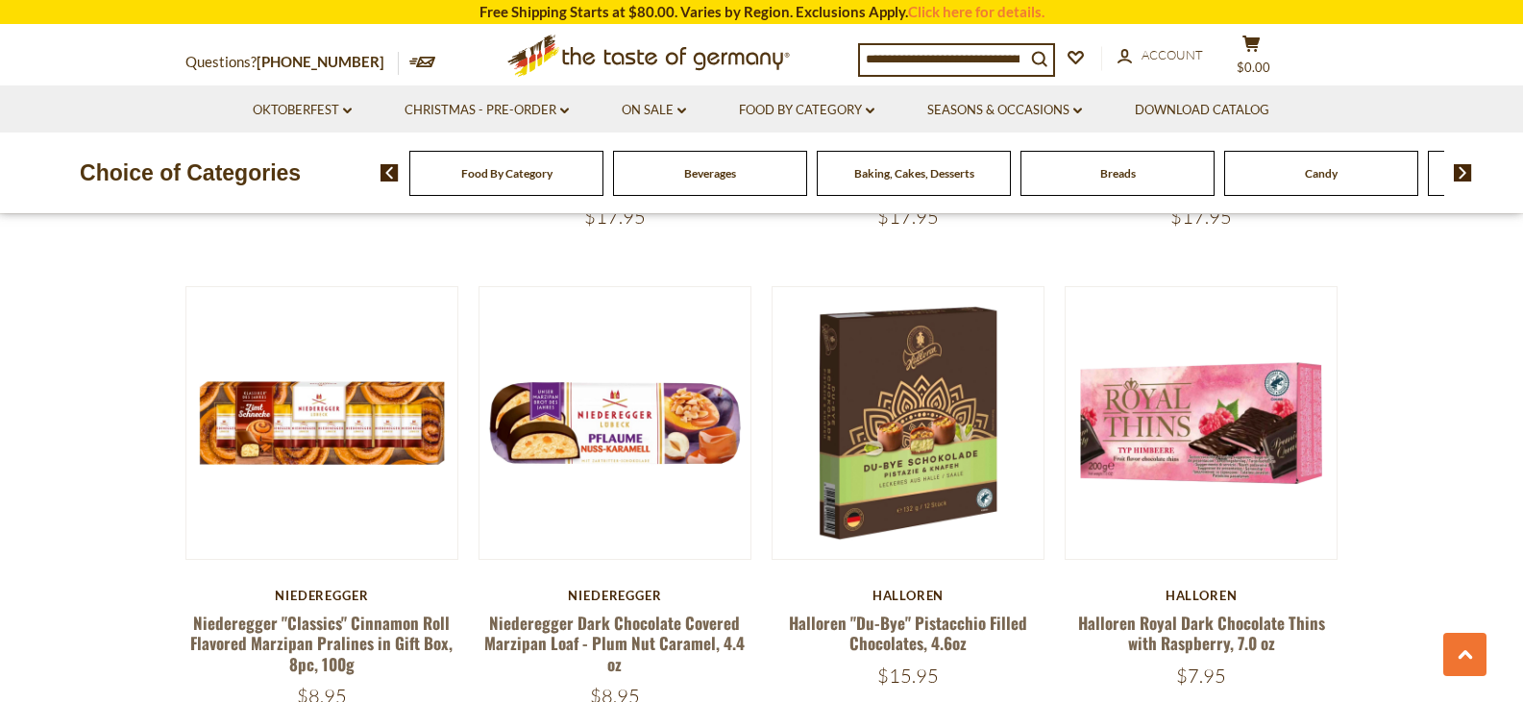
scroll to position [0, 0]
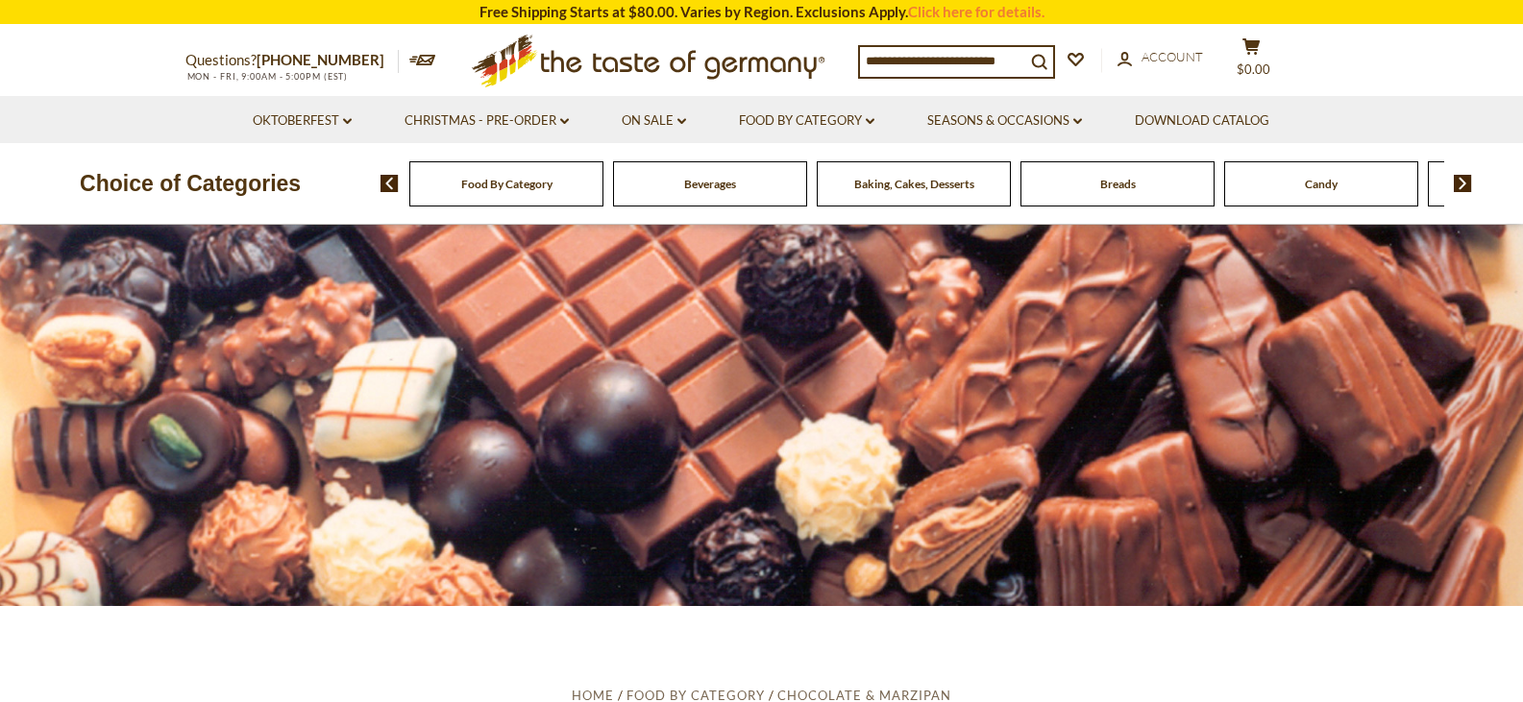
click at [603, 199] on div "Breads" at bounding box center [506, 183] width 194 height 45
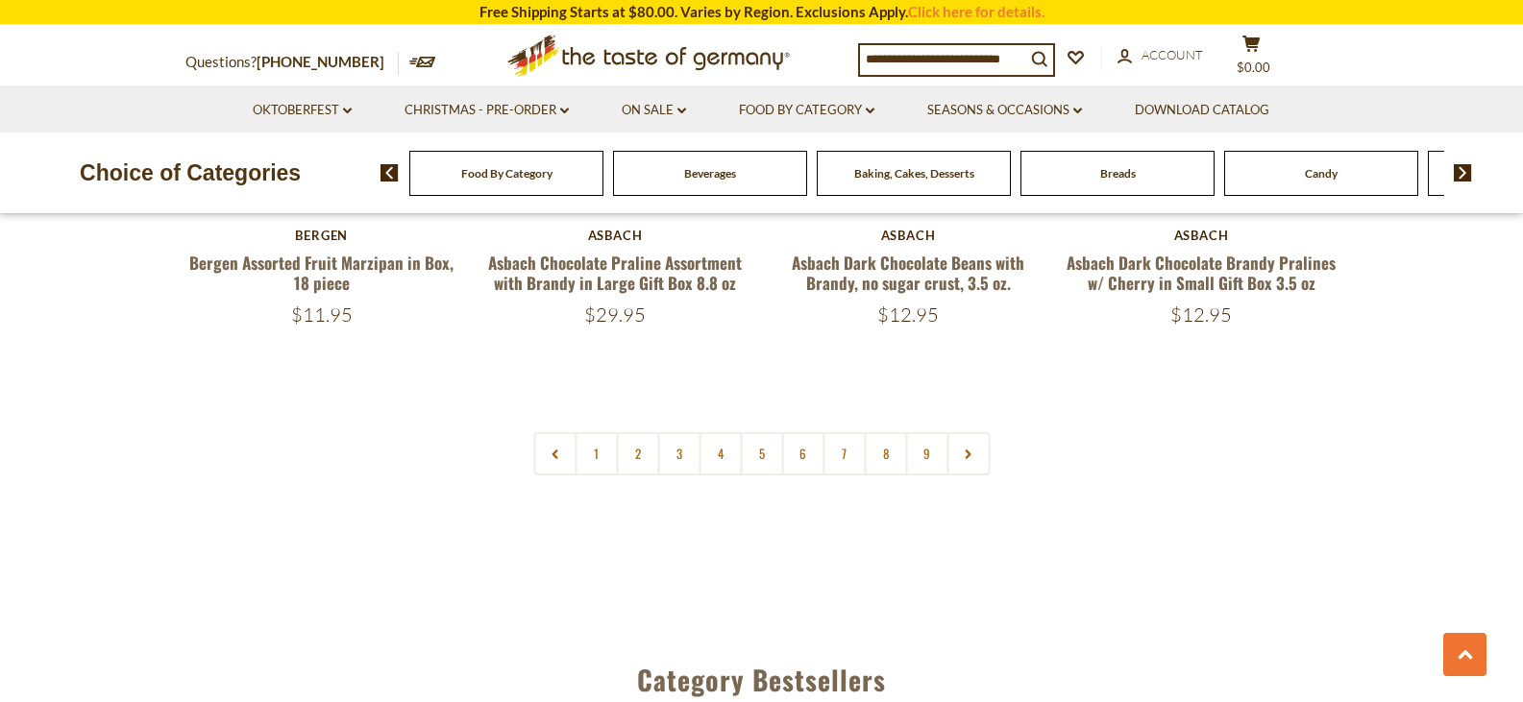
scroll to position [4707, 0]
